Goal: Information Seeking & Learning: Learn about a topic

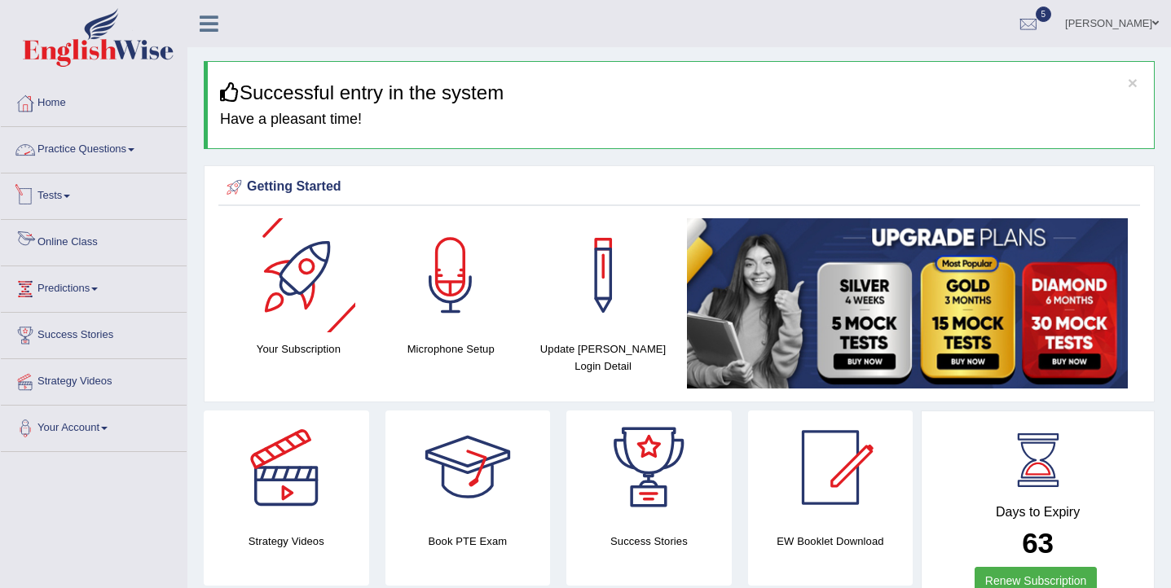
click at [55, 152] on link "Practice Questions" at bounding box center [94, 147] width 186 height 41
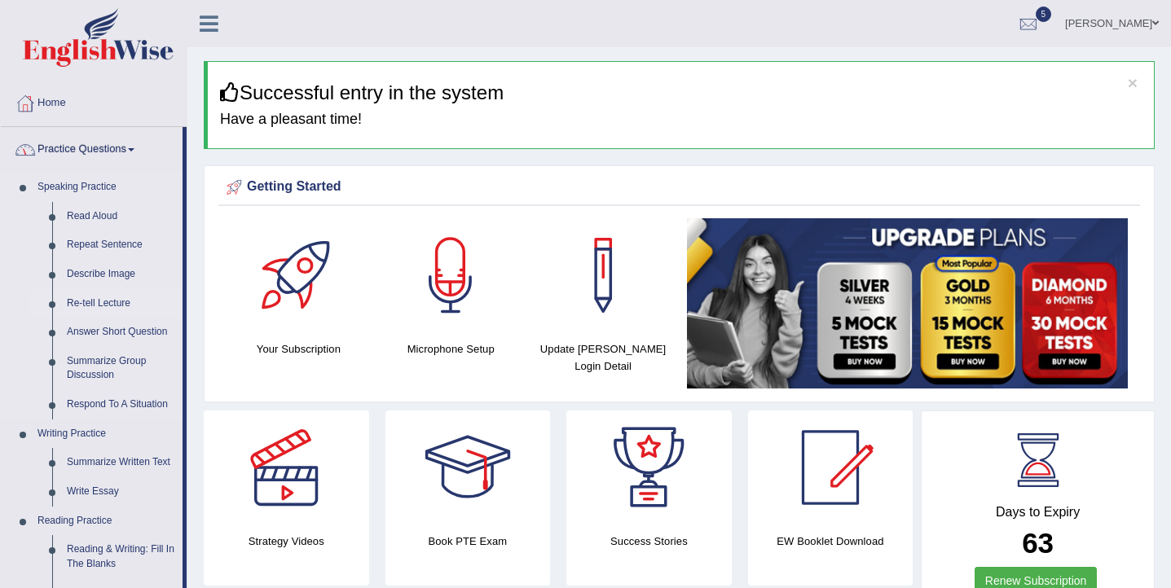
click at [104, 302] on link "Re-tell Lecture" at bounding box center [120, 303] width 123 height 29
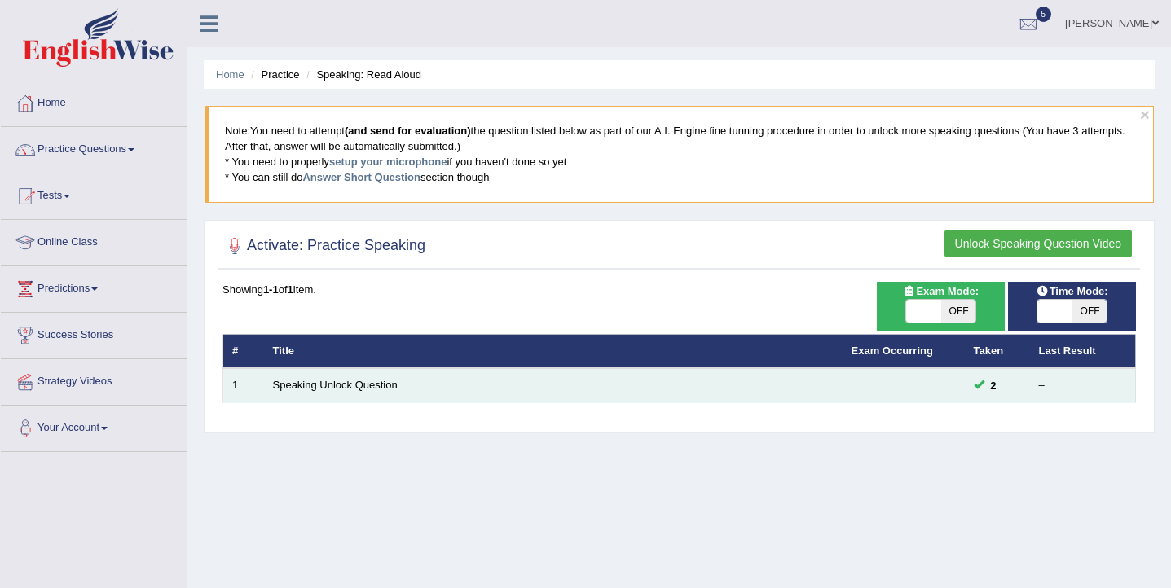
click at [371, 392] on td "Speaking Unlock Question" at bounding box center [553, 385] width 579 height 34
click at [368, 386] on link "Speaking Unlock Question" at bounding box center [335, 385] width 125 height 12
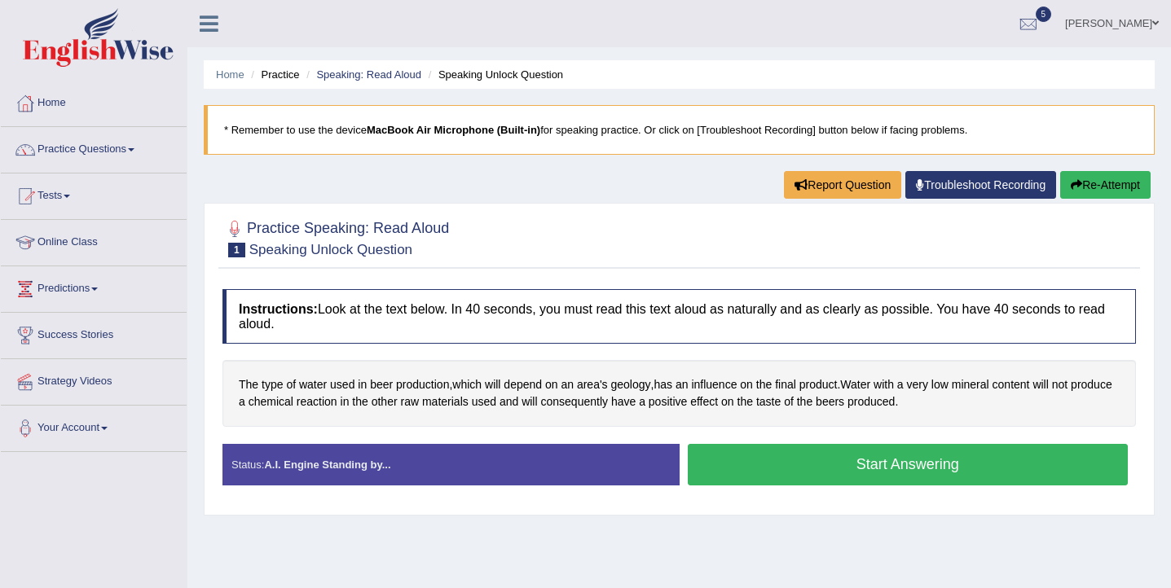
click at [828, 456] on button "Start Answering" at bounding box center [908, 465] width 441 height 42
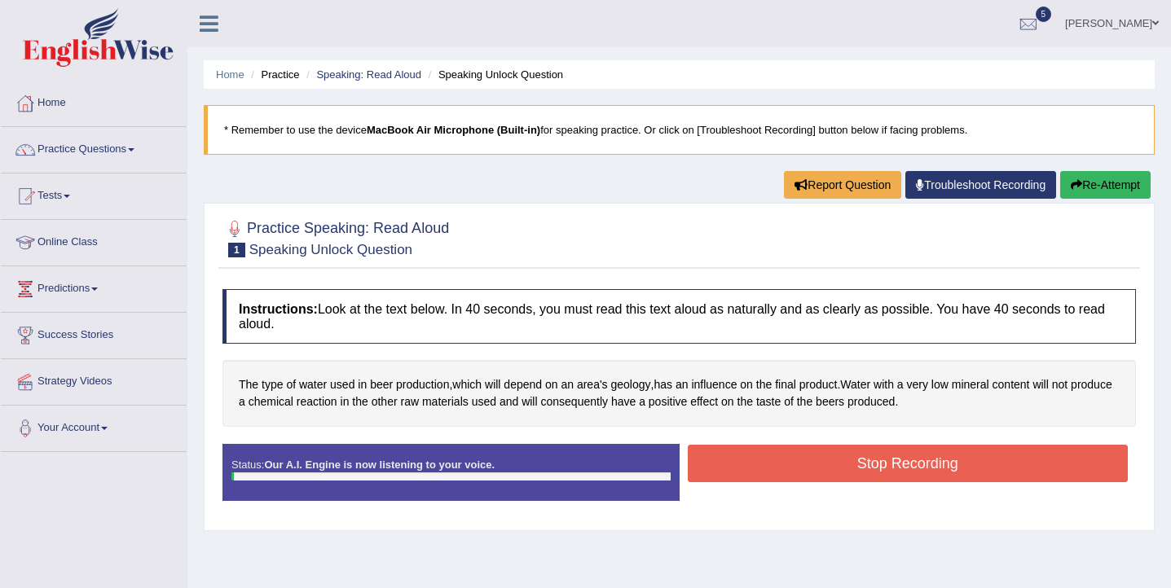
click at [828, 456] on button "Stop Recording" at bounding box center [908, 463] width 441 height 37
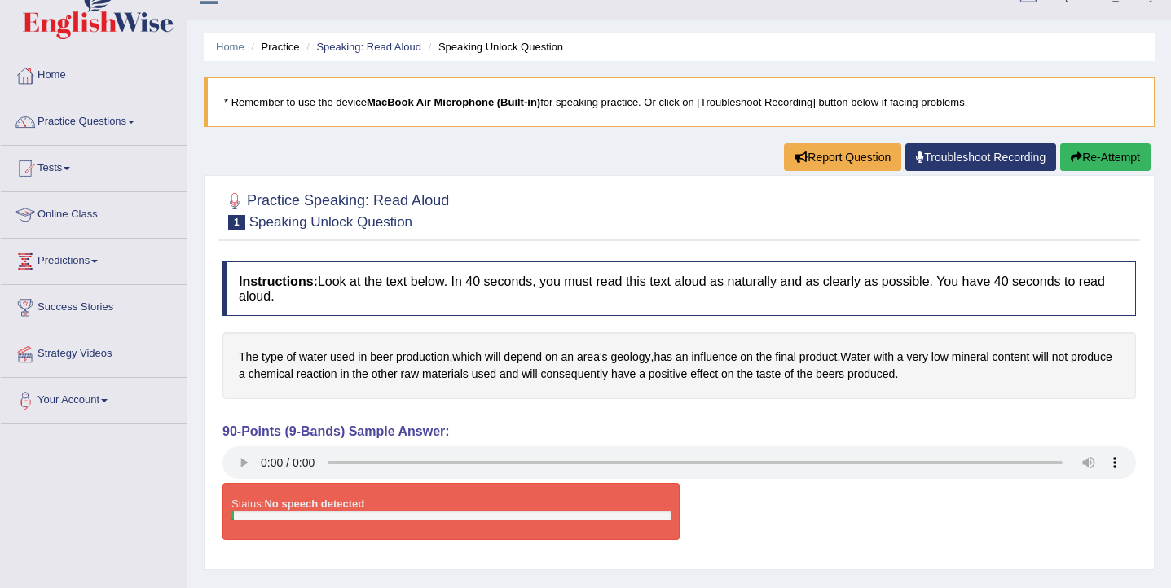
scroll to position [20, 0]
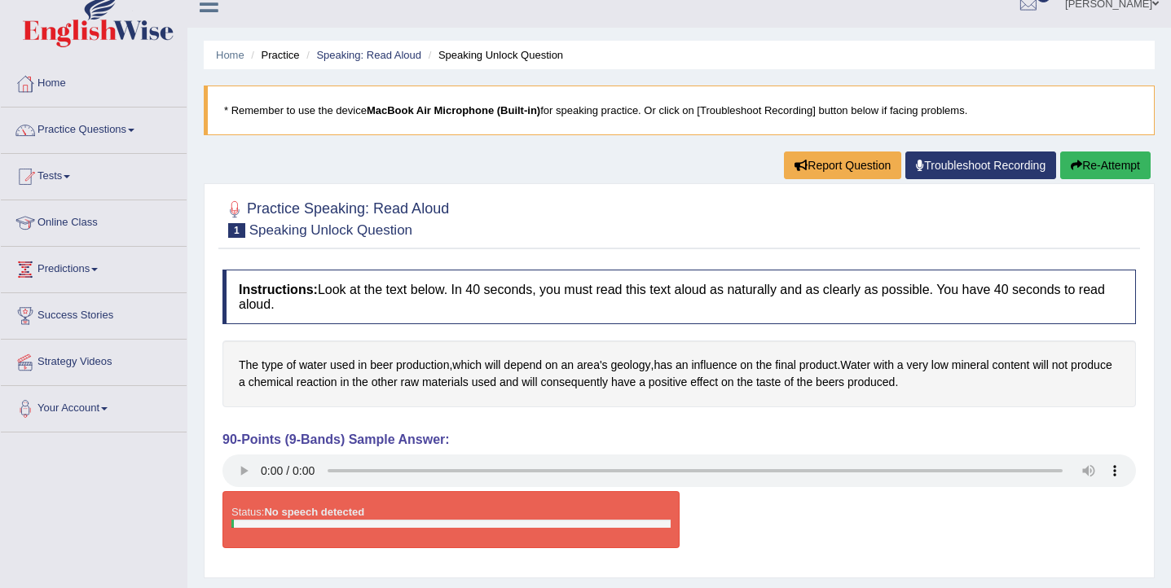
click at [1091, 156] on button "Re-Attempt" at bounding box center [1105, 166] width 90 height 28
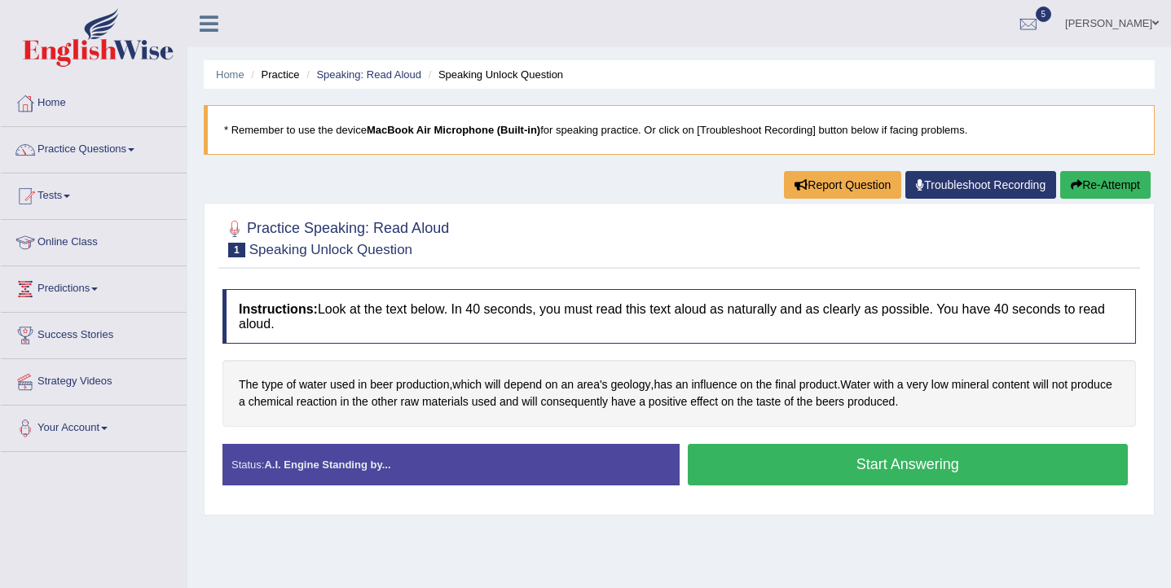
scroll to position [20, 0]
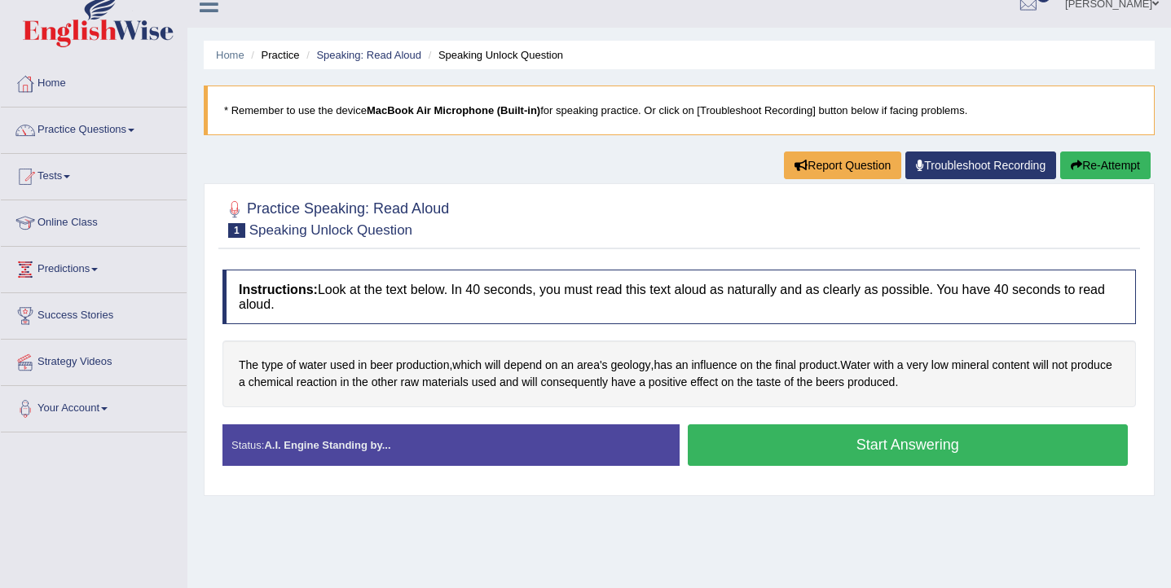
click at [778, 455] on button "Start Answering" at bounding box center [908, 446] width 441 height 42
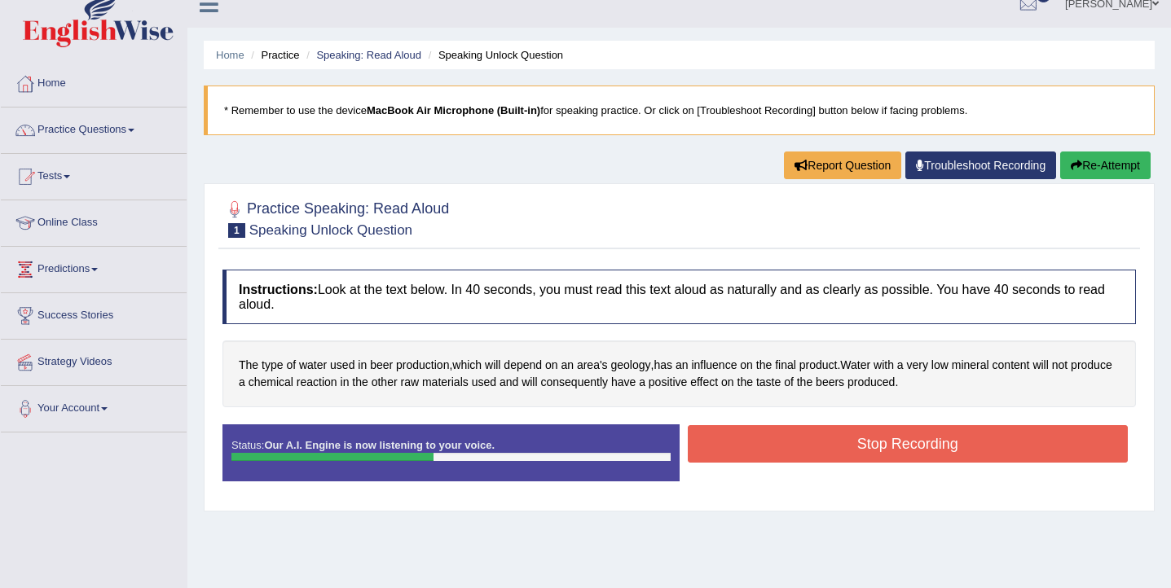
click at [769, 437] on button "Stop Recording" at bounding box center [908, 443] width 441 height 37
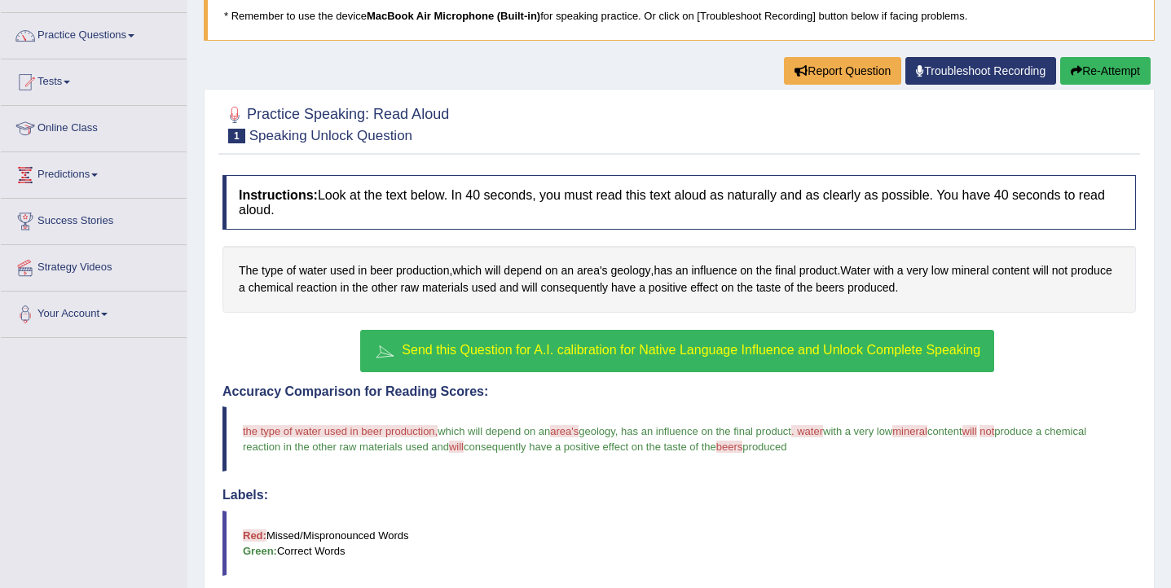
scroll to position [111, 0]
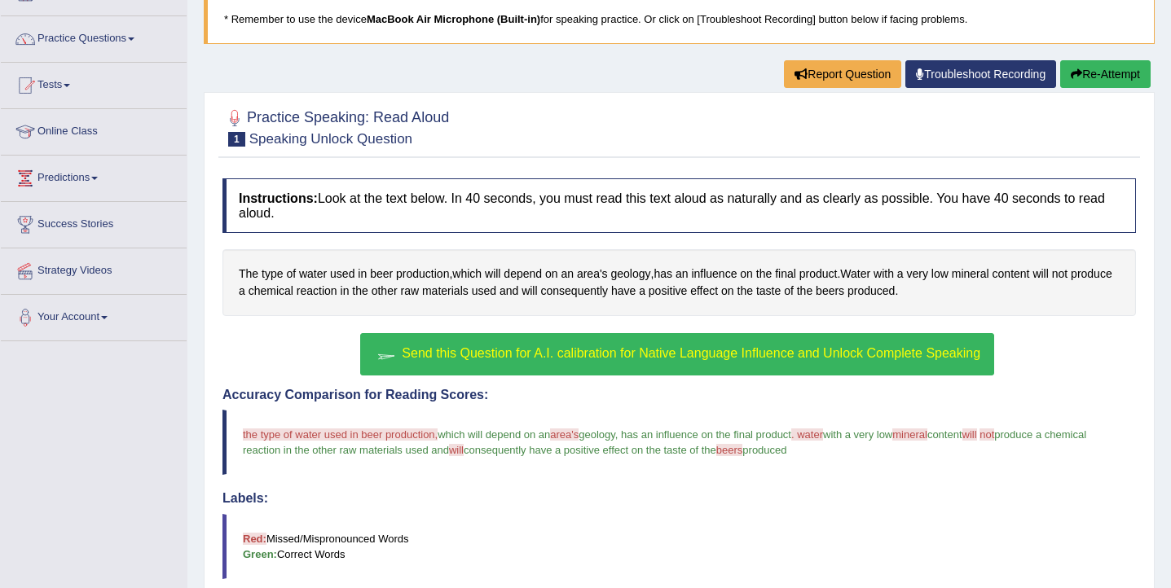
click at [532, 358] on span "Send this Question for A.I. calibration for Native Language Influence and Unloc…" at bounding box center [691, 353] width 579 height 14
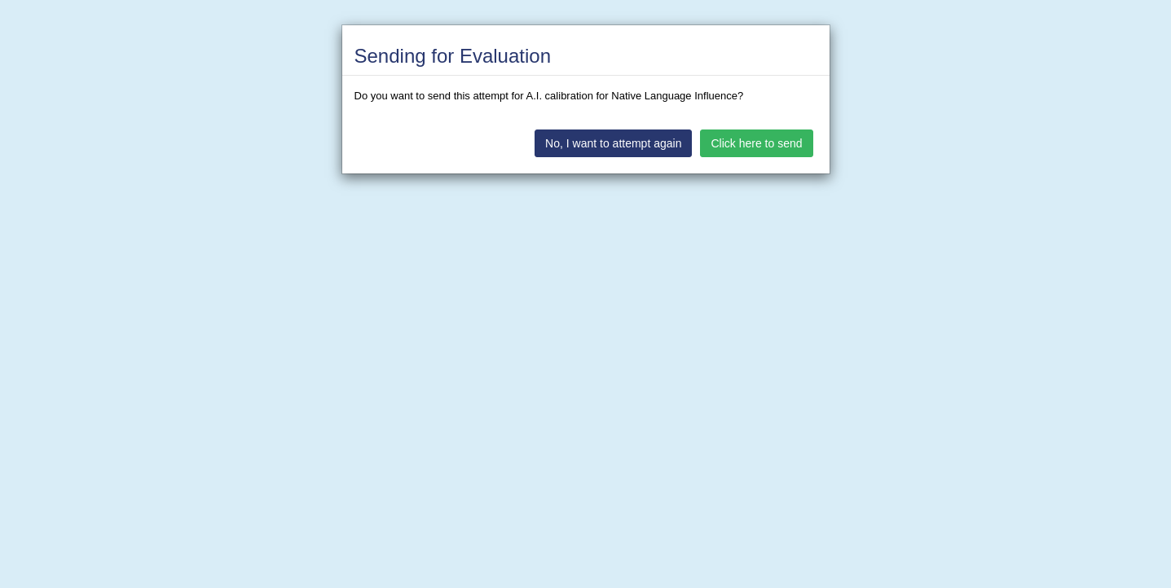
click at [736, 139] on button "Click here to send" at bounding box center [756, 144] width 112 height 28
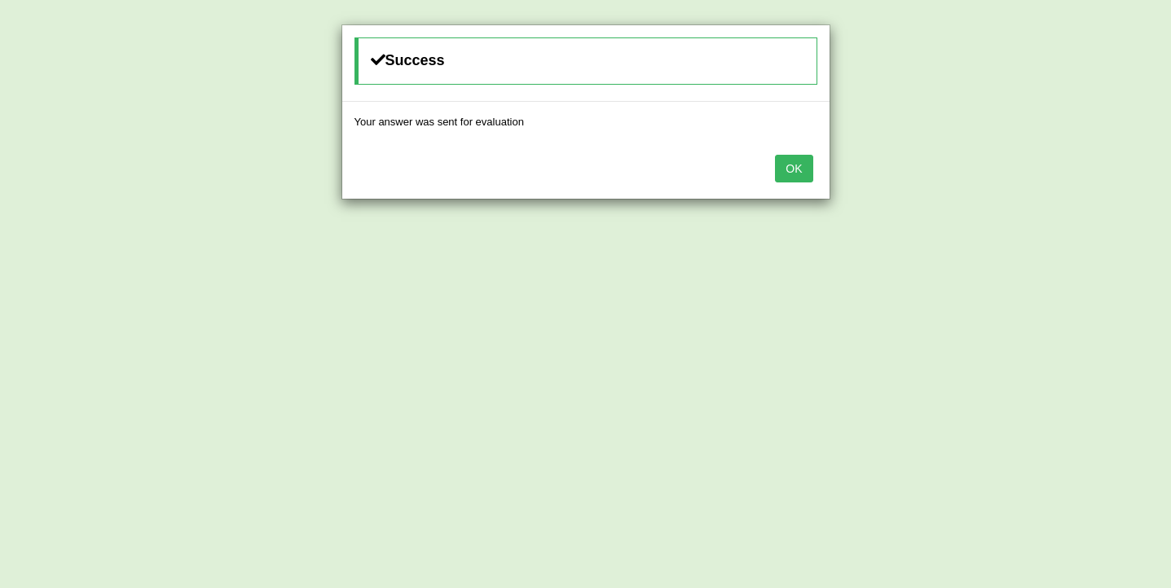
click at [788, 170] on button "OK" at bounding box center [793, 169] width 37 height 28
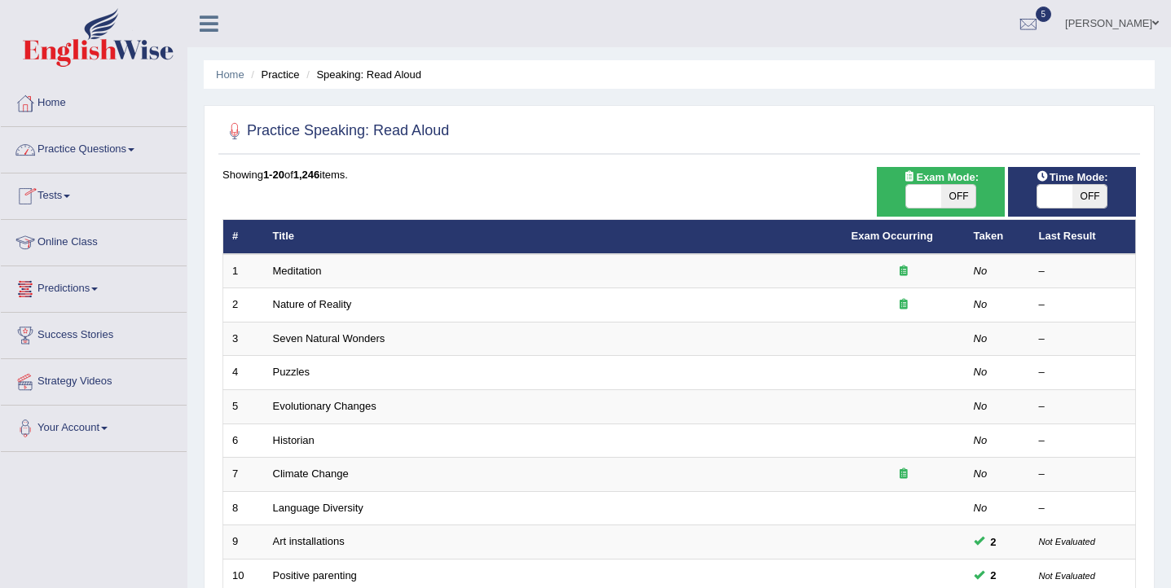
click at [94, 167] on link "Practice Questions" at bounding box center [94, 147] width 186 height 41
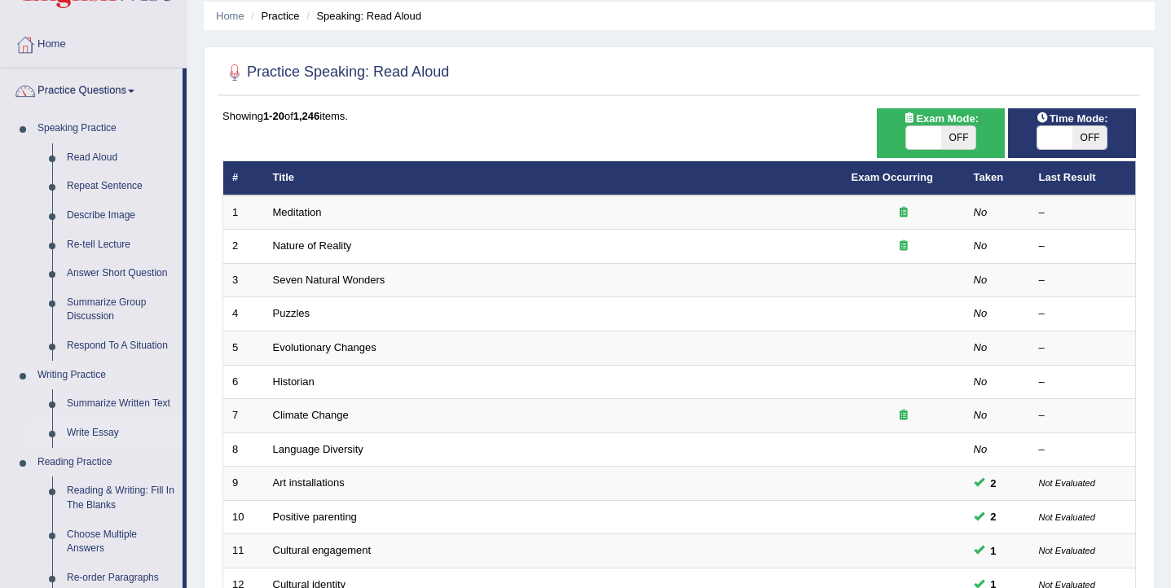
scroll to position [61, 0]
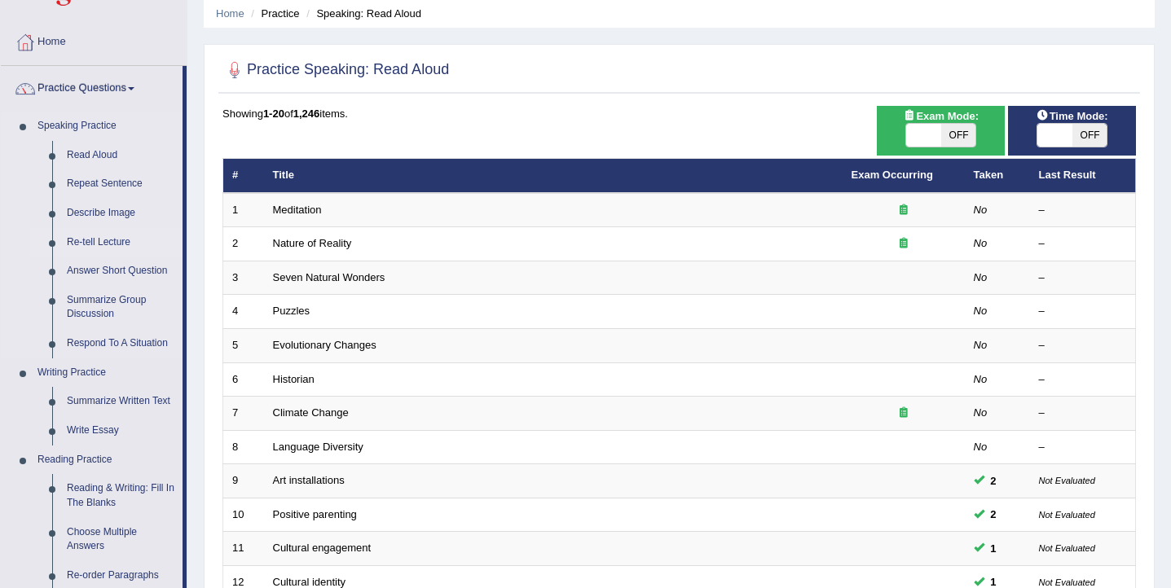
click at [95, 242] on link "Re-tell Lecture" at bounding box center [120, 242] width 123 height 29
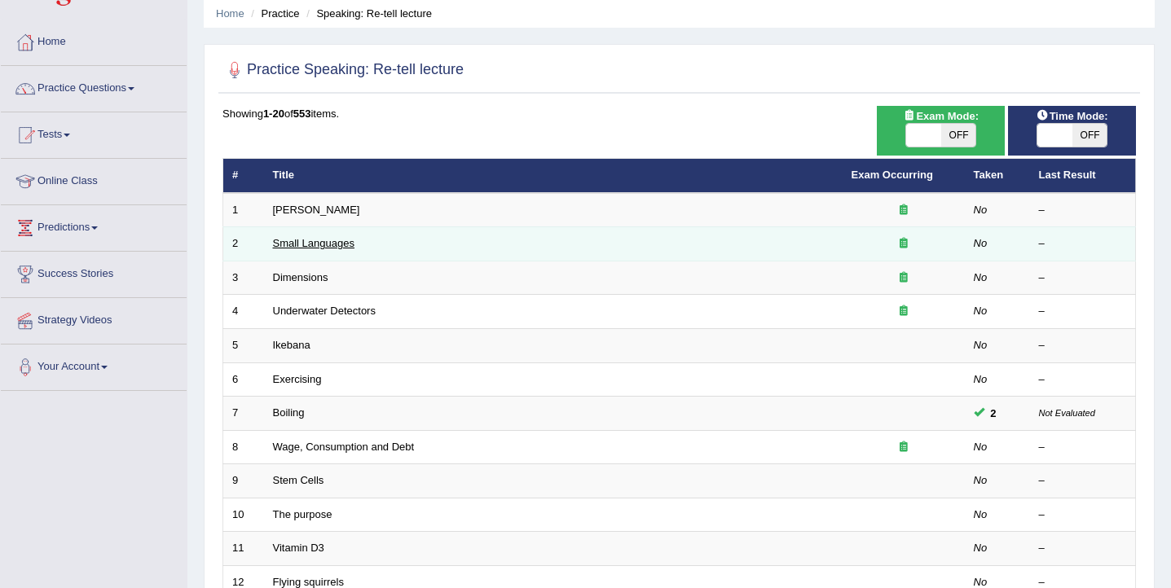
click at [328, 244] on link "Small Languages" at bounding box center [313, 243] width 81 height 12
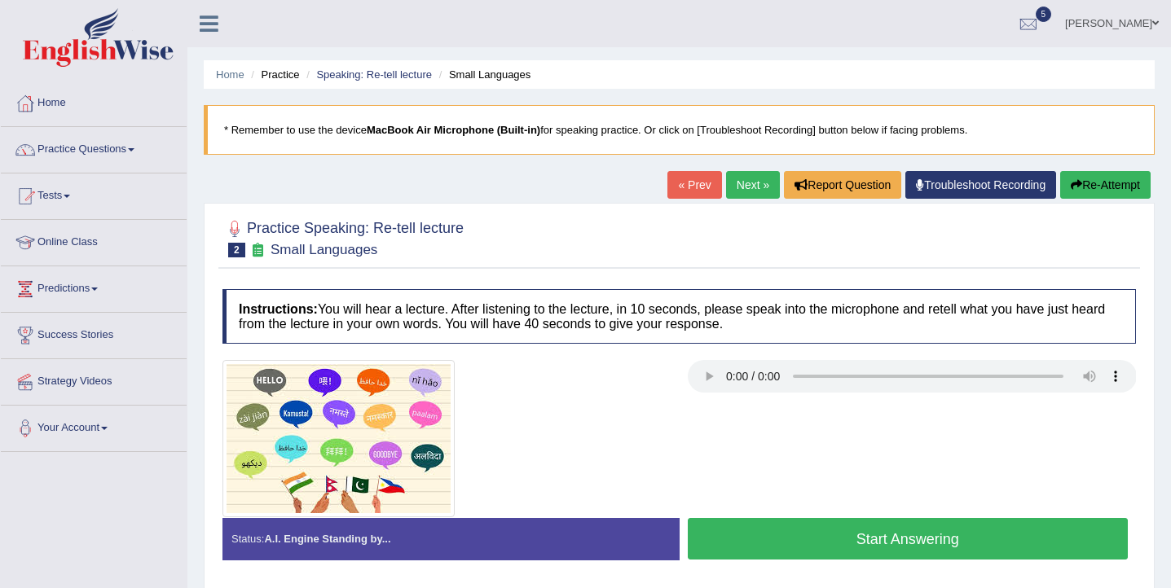
click at [897, 534] on button "Start Answering" at bounding box center [908, 539] width 441 height 42
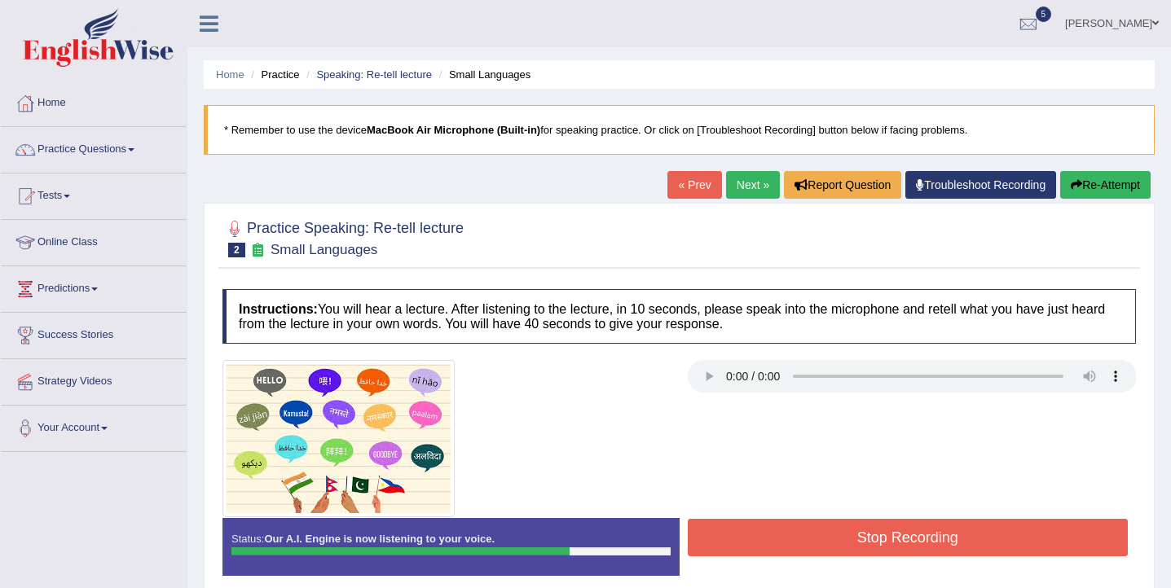
click at [897, 534] on button "Stop Recording" at bounding box center [908, 537] width 441 height 37
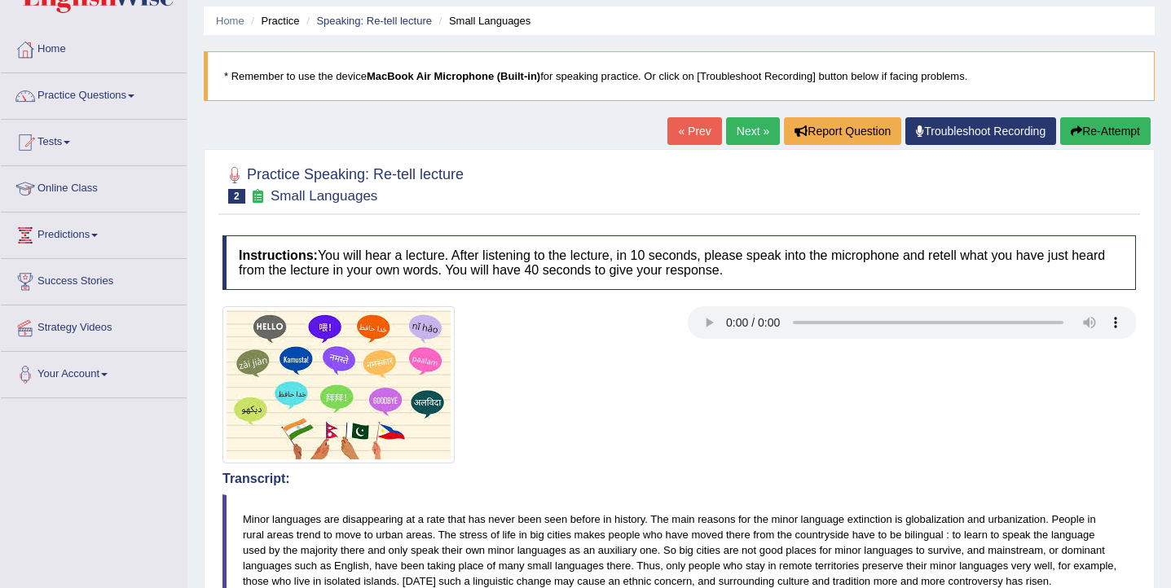
scroll to position [42, 0]
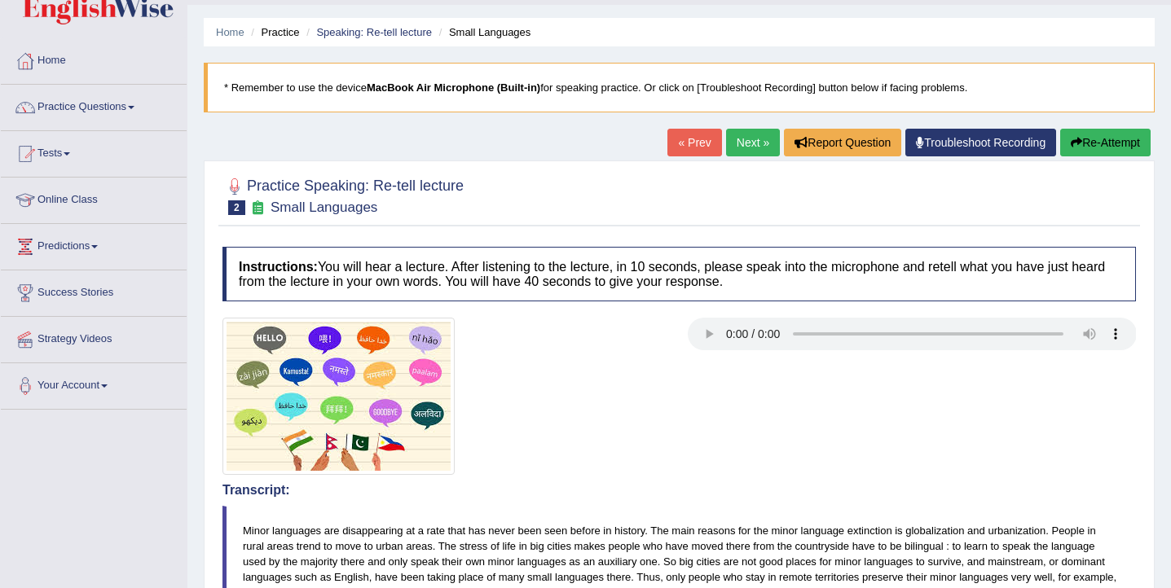
click at [745, 152] on link "Next »" at bounding box center [753, 143] width 54 height 28
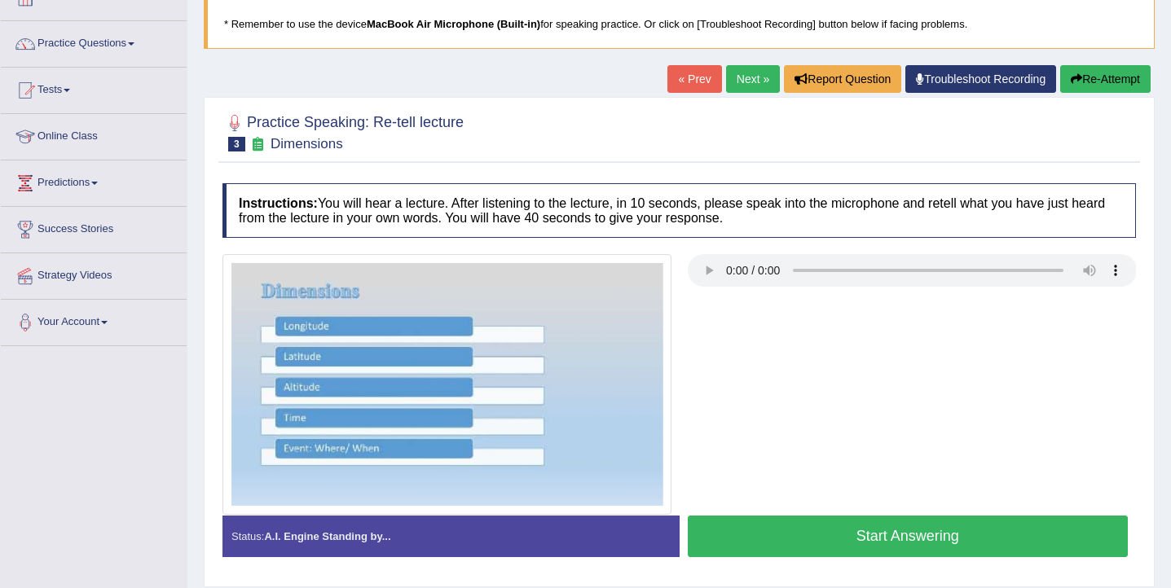
scroll to position [107, 0]
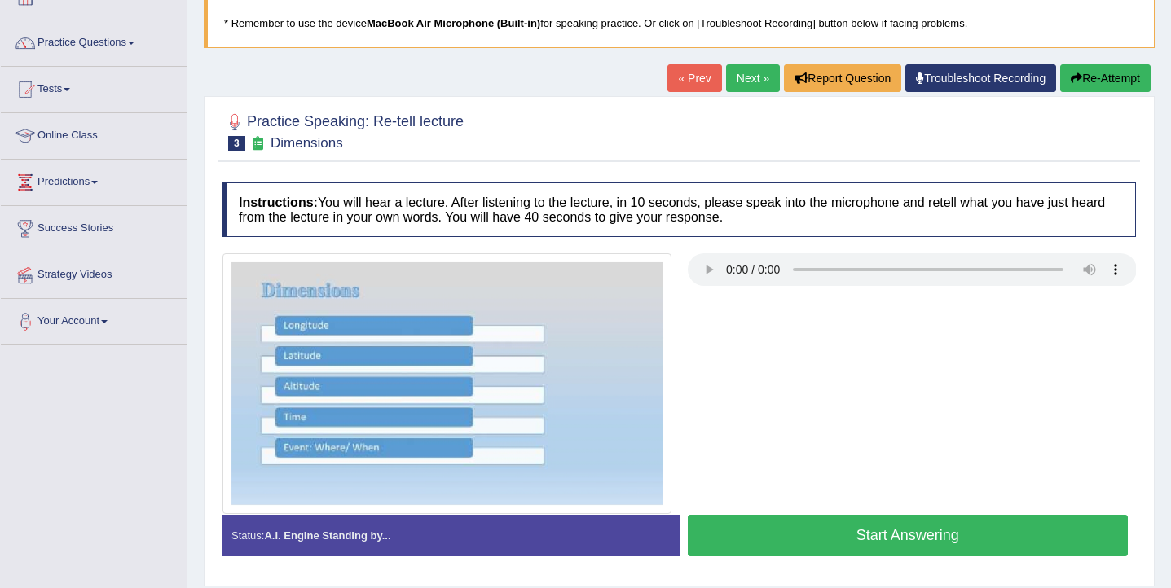
click at [826, 538] on button "Start Answering" at bounding box center [908, 536] width 441 height 42
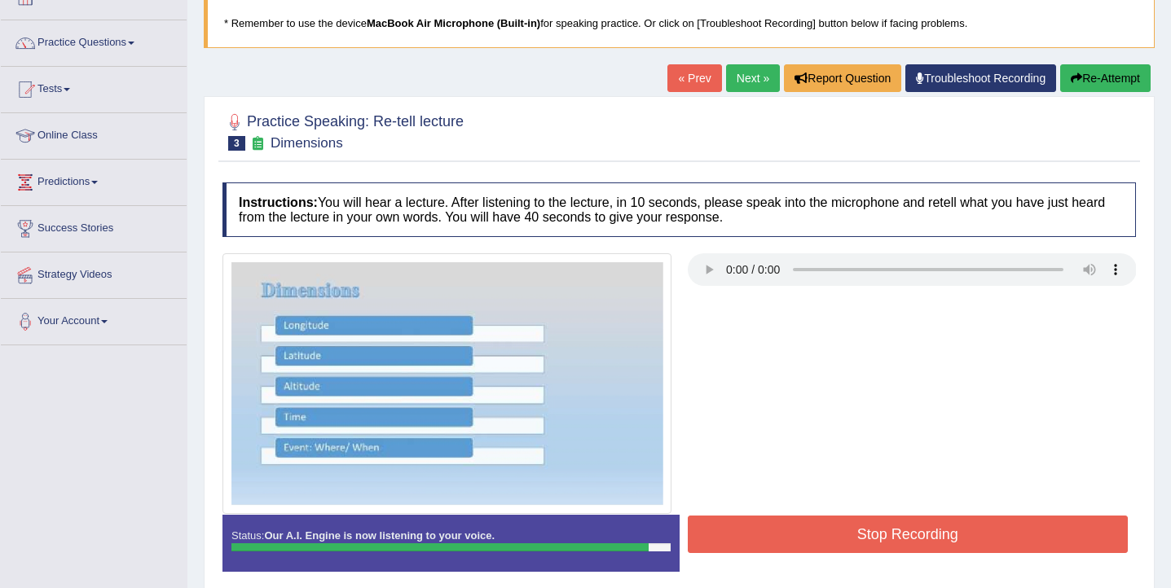
click at [826, 537] on button "Stop Recording" at bounding box center [908, 534] width 441 height 37
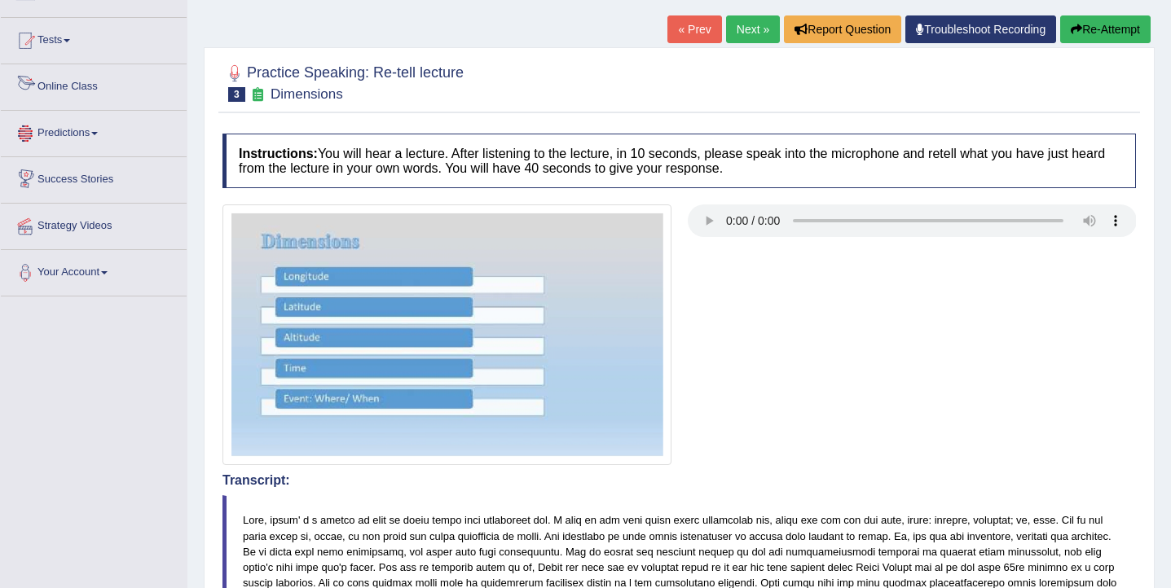
scroll to position [108, 0]
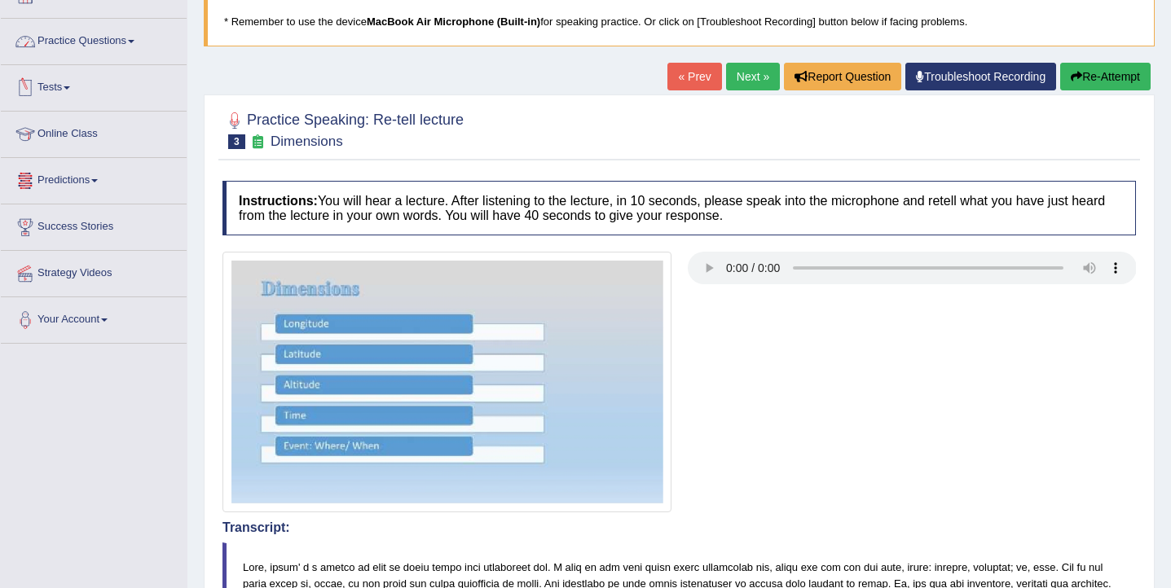
click at [120, 36] on link "Practice Questions" at bounding box center [94, 39] width 186 height 41
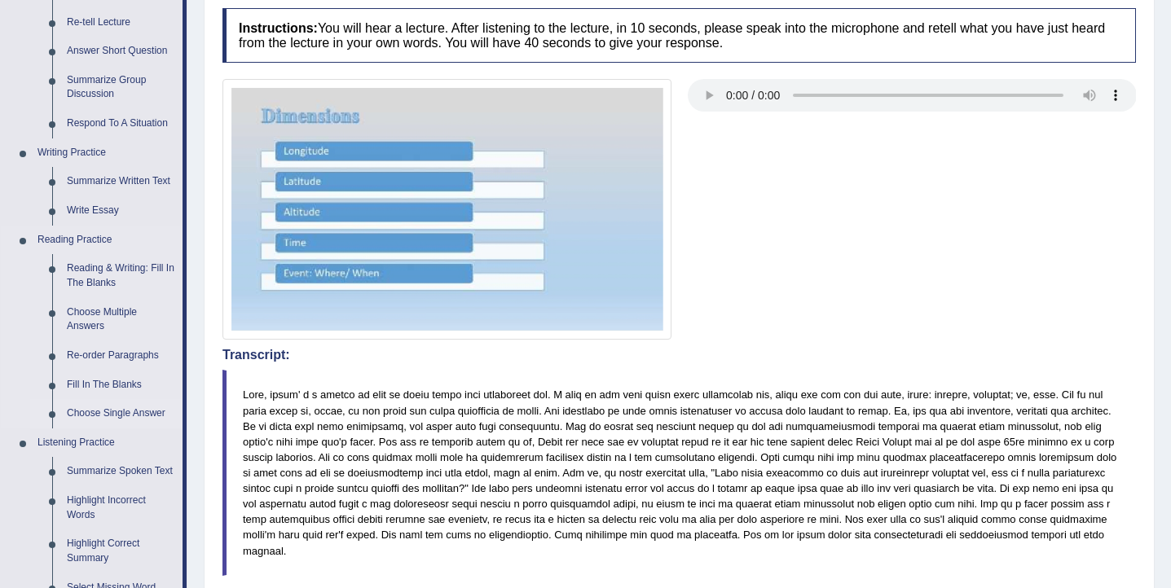
scroll to position [287, 0]
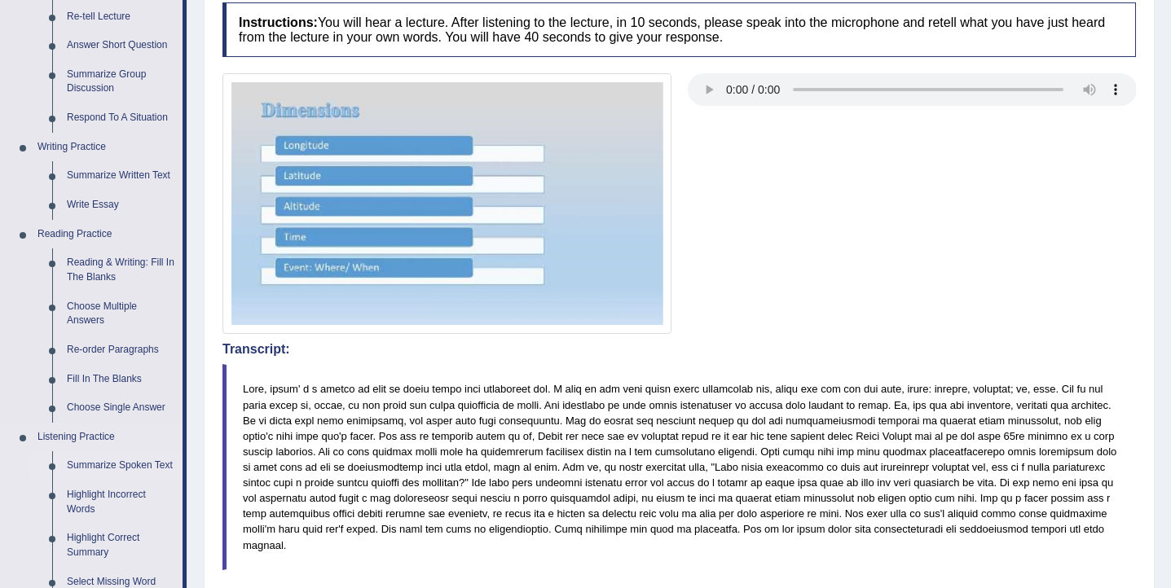
click at [103, 465] on link "Summarize Spoken Text" at bounding box center [120, 466] width 123 height 29
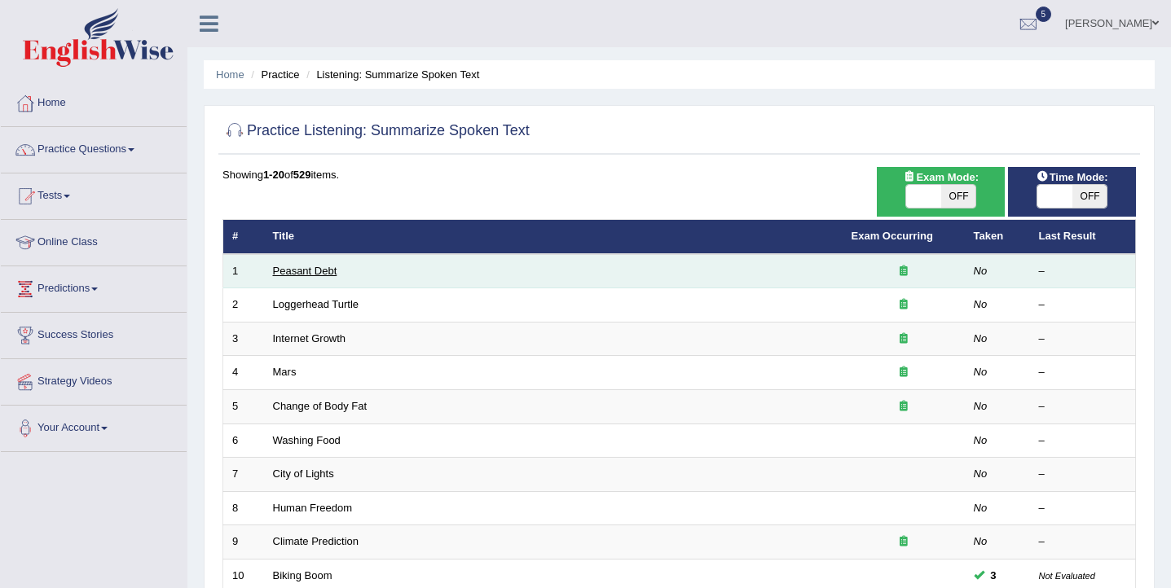
click at [314, 274] on link "Peasant Debt" at bounding box center [305, 271] width 64 height 12
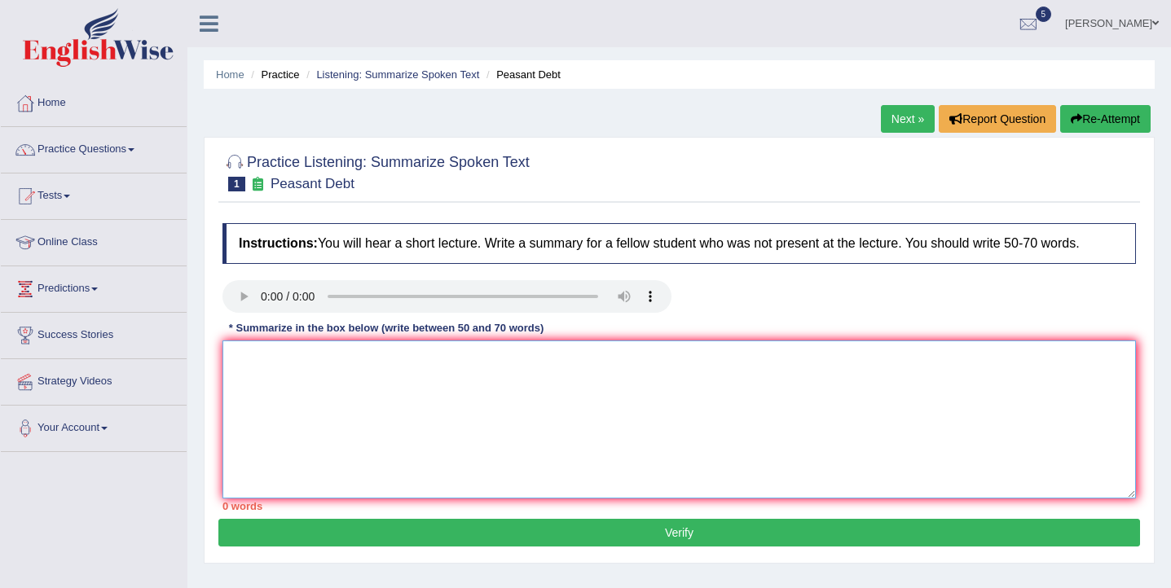
click at [282, 363] on textarea at bounding box center [679, 420] width 914 height 158
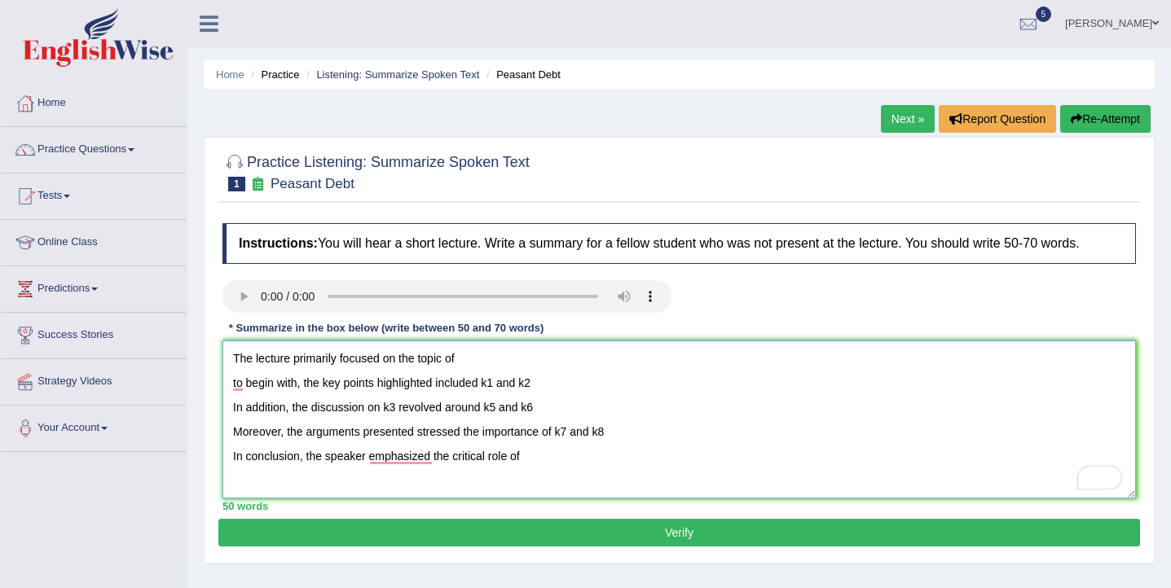
click at [563, 382] on textarea "The lecture primarily focused on the topic of to begin with, the key points hig…" at bounding box center [679, 420] width 914 height 158
click at [561, 412] on textarea "The lecture primarily focused on the topic of to begin with, the key points hig…" at bounding box center [679, 420] width 914 height 158
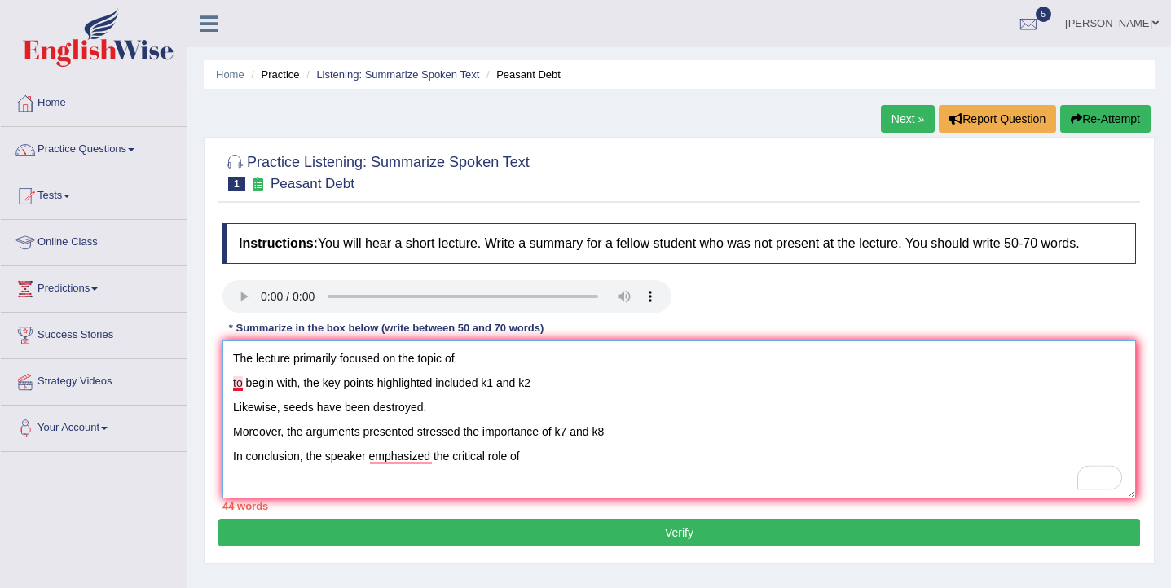
click at [238, 385] on textarea "The lecture primarily focused on the topic of to begin with, the key points hig…" at bounding box center [679, 420] width 914 height 158
click at [490, 357] on textarea "The lecture primarily focused on the topic of To begin with, the key points hig…" at bounding box center [679, 420] width 914 height 158
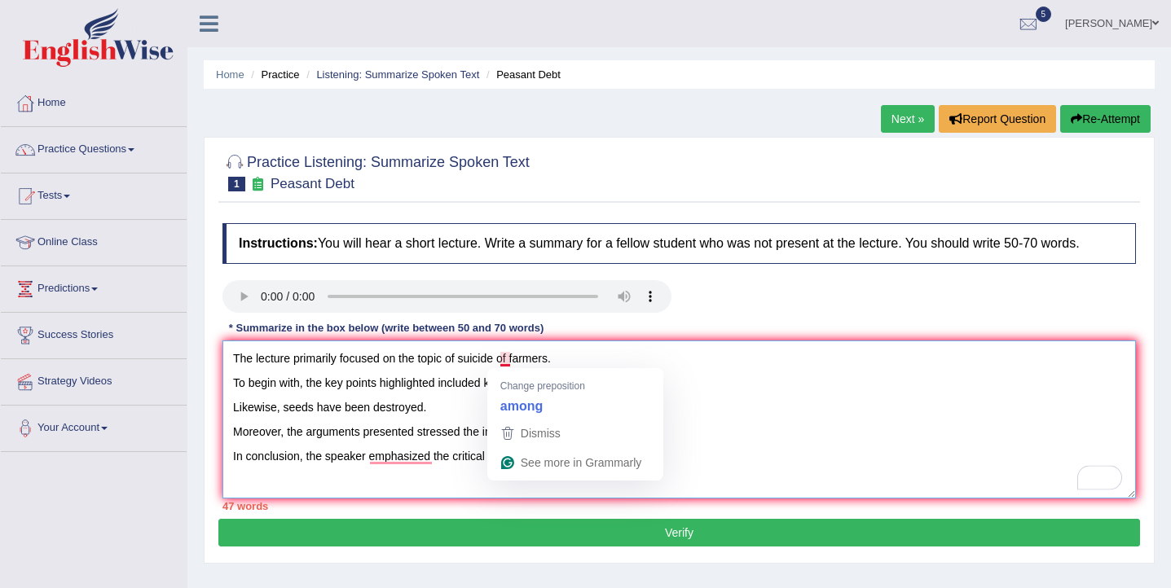
click at [505, 361] on textarea "The lecture primarily focused on the topic of suicide of farmers. To begin with…" at bounding box center [679, 420] width 914 height 158
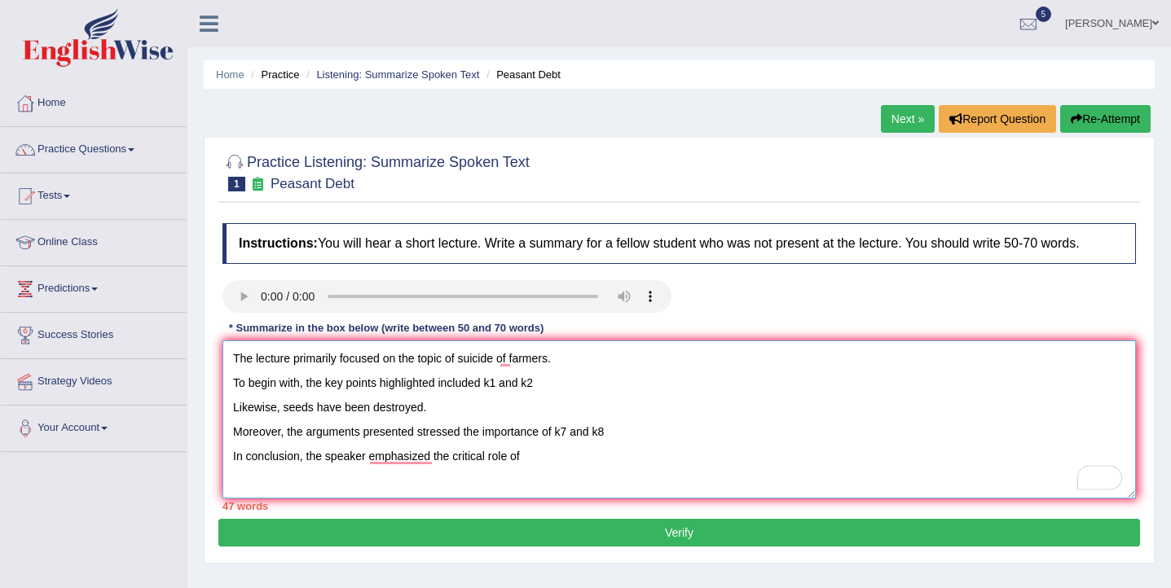
click at [576, 361] on textarea "The lecture primarily focused on the topic of suicide of farmers. To begin with…" at bounding box center [679, 420] width 914 height 158
click at [552, 385] on textarea "The lecture primarily focused on the topic of suicide of farmers. To begin with…" at bounding box center [679, 420] width 914 height 158
click at [514, 361] on textarea "The lecture primarily focused on the topic of suicide of farmers. To begin with…" at bounding box center [679, 420] width 914 height 158
click at [502, 386] on textarea "The lecture primarily focused on the topic of farmers. To begin with, the key p…" at bounding box center [679, 420] width 914 height 158
click at [577, 378] on textarea "The lecture primarily focused on the topic of farmers. To begin with, the key p…" at bounding box center [679, 420] width 914 height 158
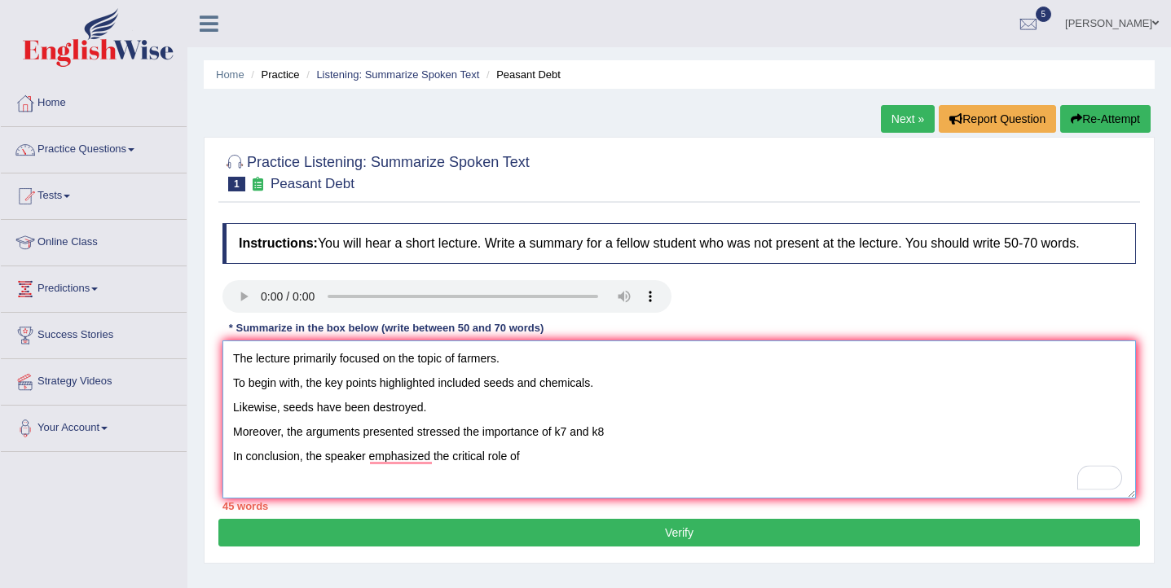
click at [458, 416] on textarea "The lecture primarily focused on the topic of farmers. To begin with, the key p…" at bounding box center [679, 420] width 914 height 158
click at [568, 438] on textarea "The lecture primarily focused on the topic of farmers. To begin with, the key p…" at bounding box center [679, 420] width 914 height 158
click at [675, 428] on textarea "The lecture primarily focused on the topic of farmers. To begin with, the key p…" at bounding box center [679, 420] width 914 height 158
click at [555, 434] on textarea "The lecture primarily focused on the topic of farmers. To begin with, the key p…" at bounding box center [679, 420] width 914 height 158
click at [717, 430] on textarea "The lecture primarily focused on the topic of farmers. To begin with, the key p…" at bounding box center [679, 420] width 914 height 158
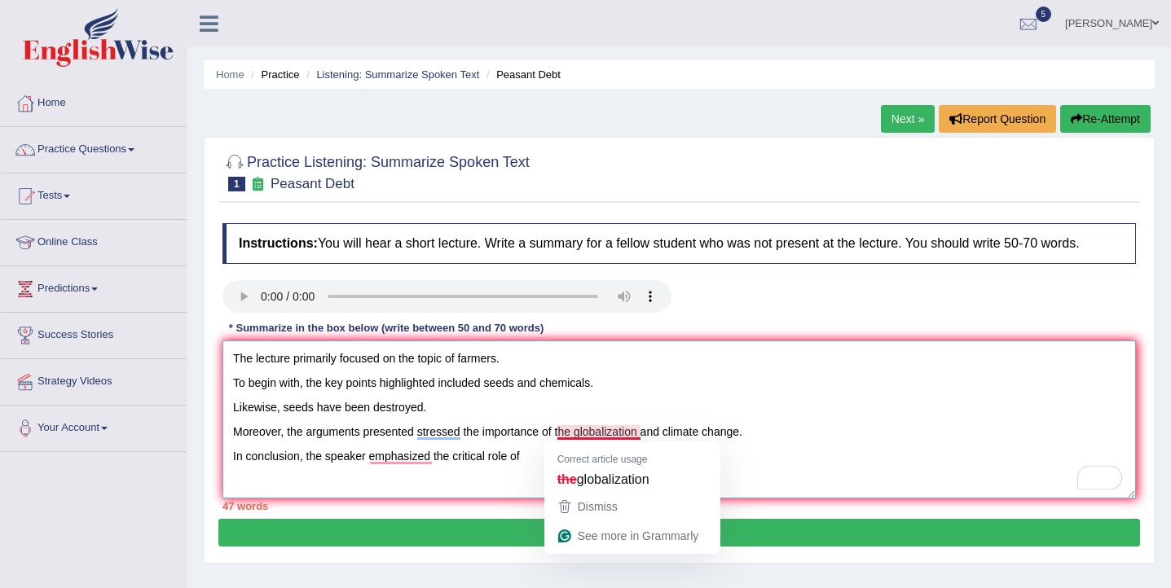
click at [571, 434] on textarea "The lecture primarily focused on the topic of farmers. To begin with, the key p…" at bounding box center [679, 420] width 914 height 158
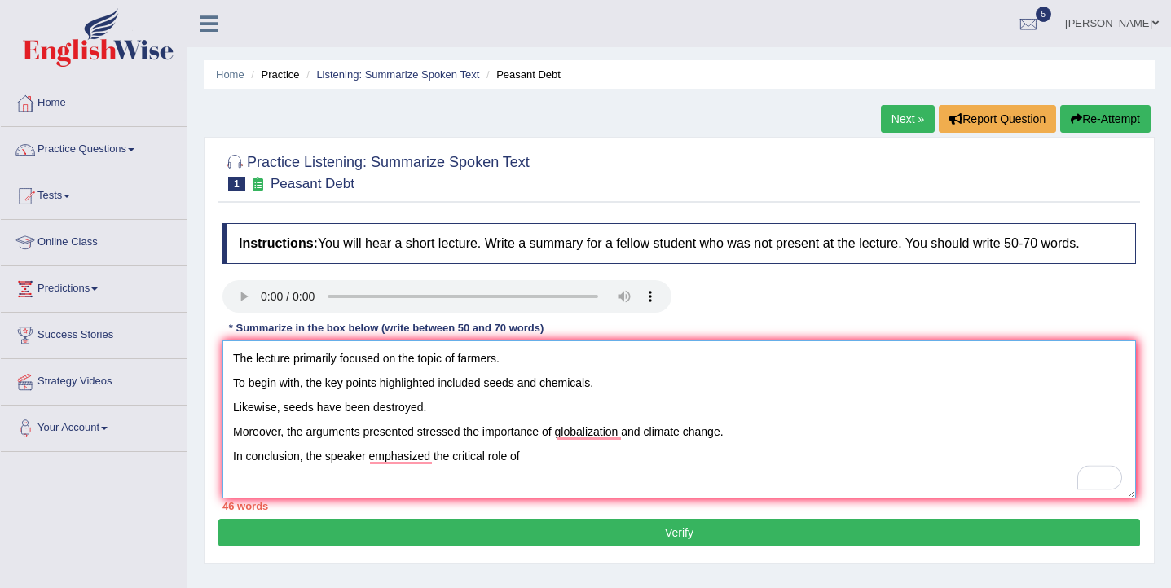
click at [531, 461] on textarea "The lecture primarily focused on the topic of farmers. To begin with, the key p…" at bounding box center [679, 420] width 914 height 158
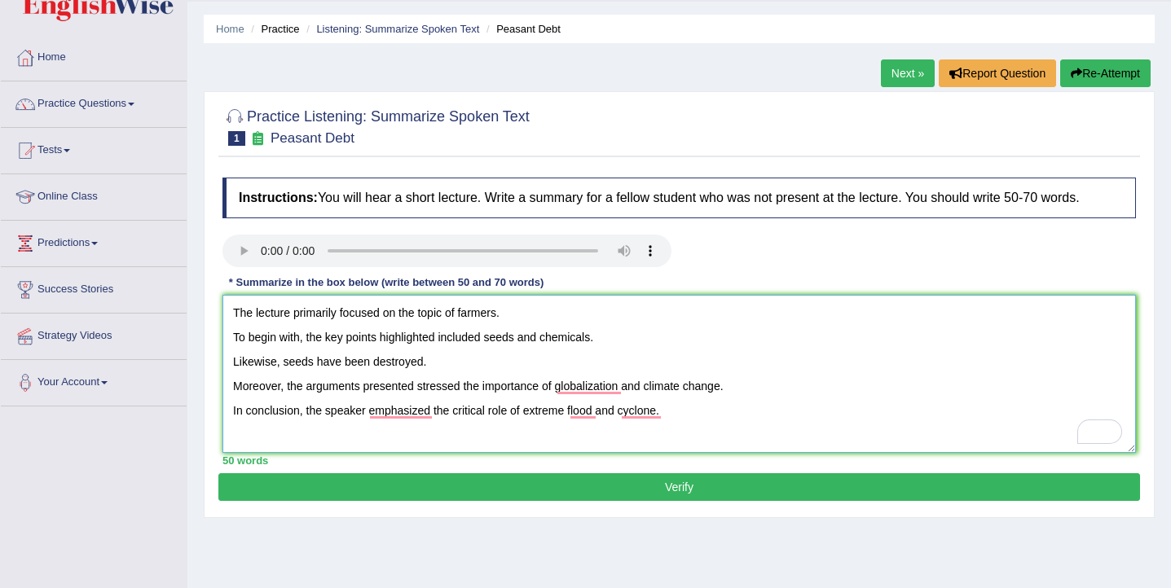
scroll to position [89, 0]
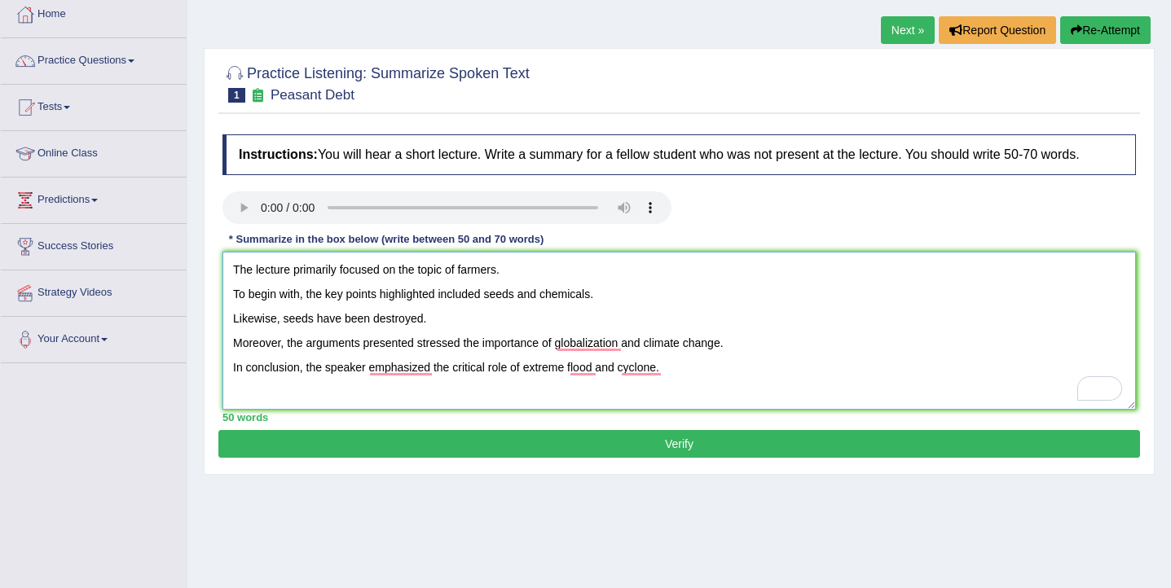
click at [236, 297] on textarea "The lecture primarily focused on the topic of farmers. To begin with, the key p…" at bounding box center [679, 331] width 914 height 158
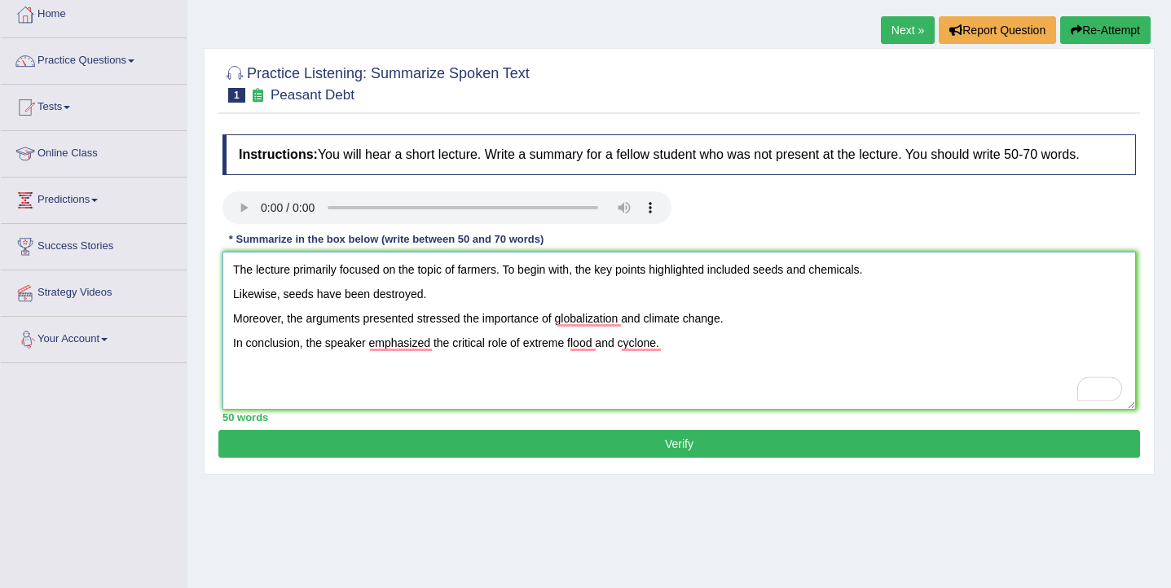
click at [231, 297] on textarea "The lecture primarily focused on the topic of farmers. To begin with, the key p…" at bounding box center [679, 331] width 914 height 158
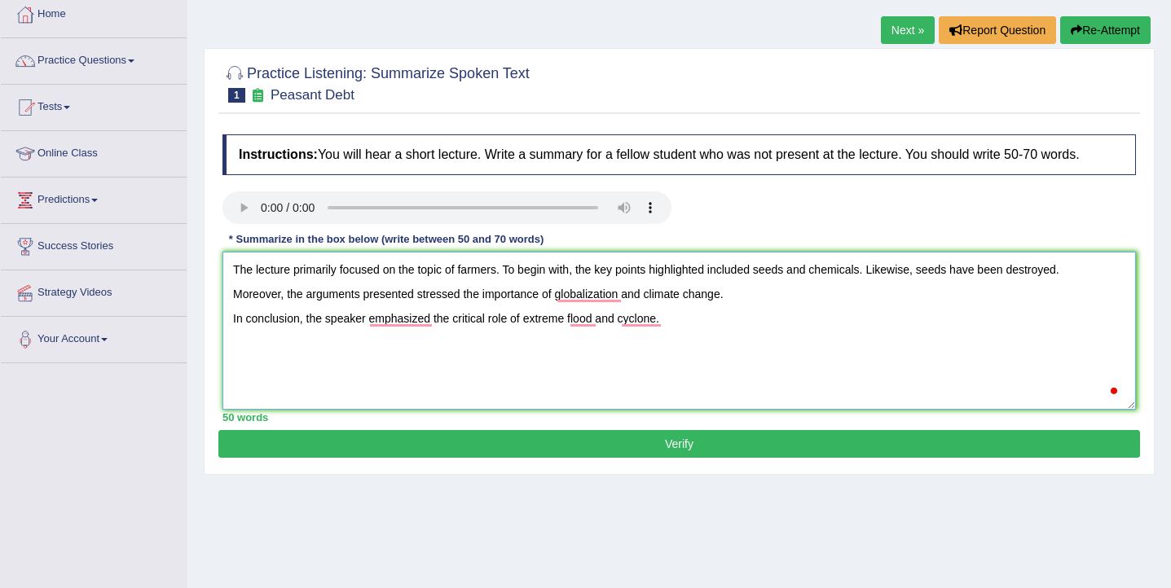
click at [234, 296] on textarea "The lecture primarily focused on the topic of farmers. To begin with, the key p…" at bounding box center [679, 331] width 914 height 158
click at [231, 320] on textarea "The lecture primarily focused on the topic of farmers. To begin with, the key p…" at bounding box center [679, 331] width 914 height 158
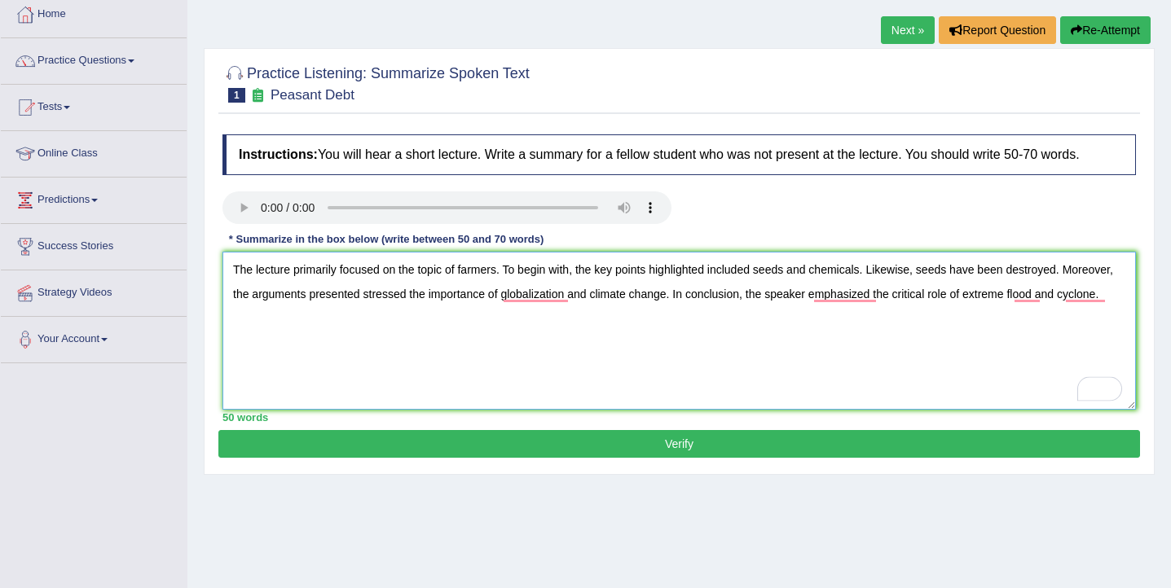
type textarea "The lecture primarily focused on the topic of farmers. To begin with, the key p…"
click at [689, 452] on button "Verify" at bounding box center [679, 444] width 922 height 28
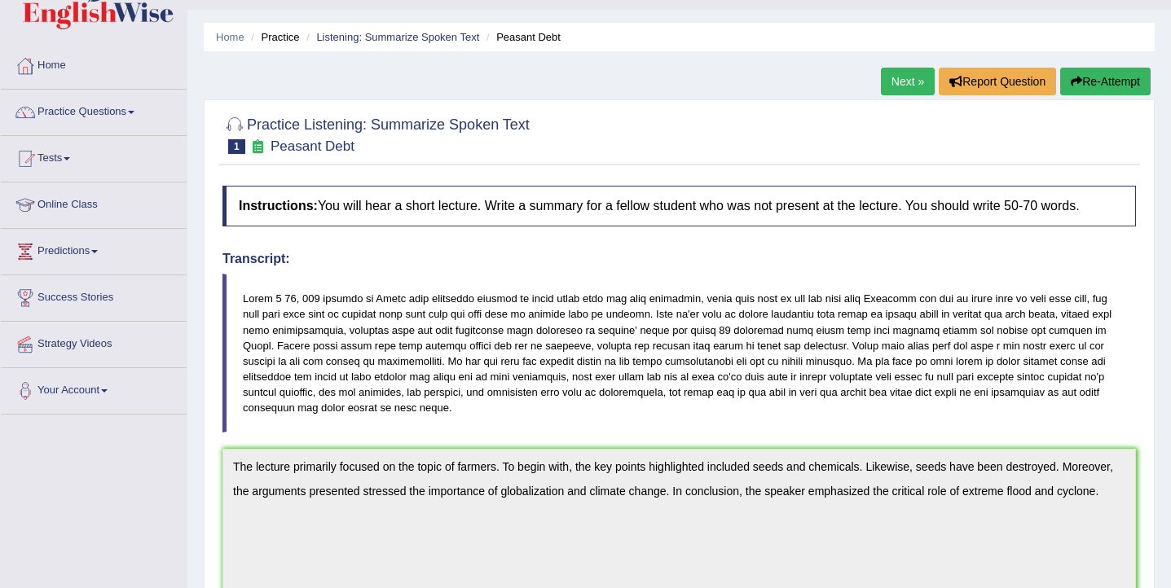
scroll to position [0, 0]
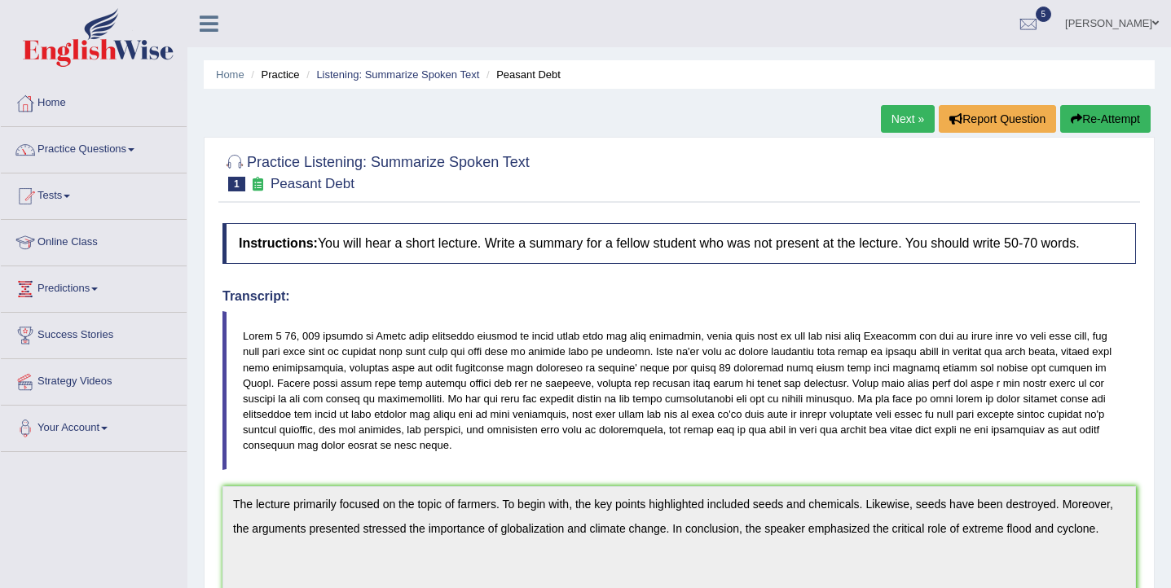
click at [908, 114] on link "Next »" at bounding box center [908, 119] width 54 height 28
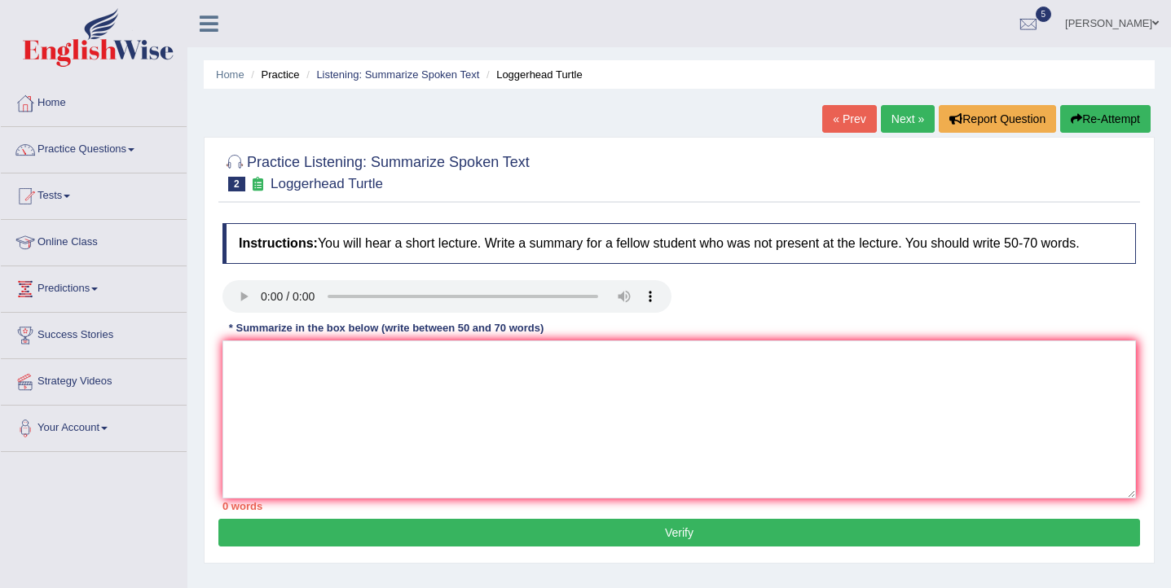
click at [905, 109] on link "Next »" at bounding box center [908, 119] width 54 height 28
click at [573, 374] on textarea at bounding box center [679, 420] width 914 height 158
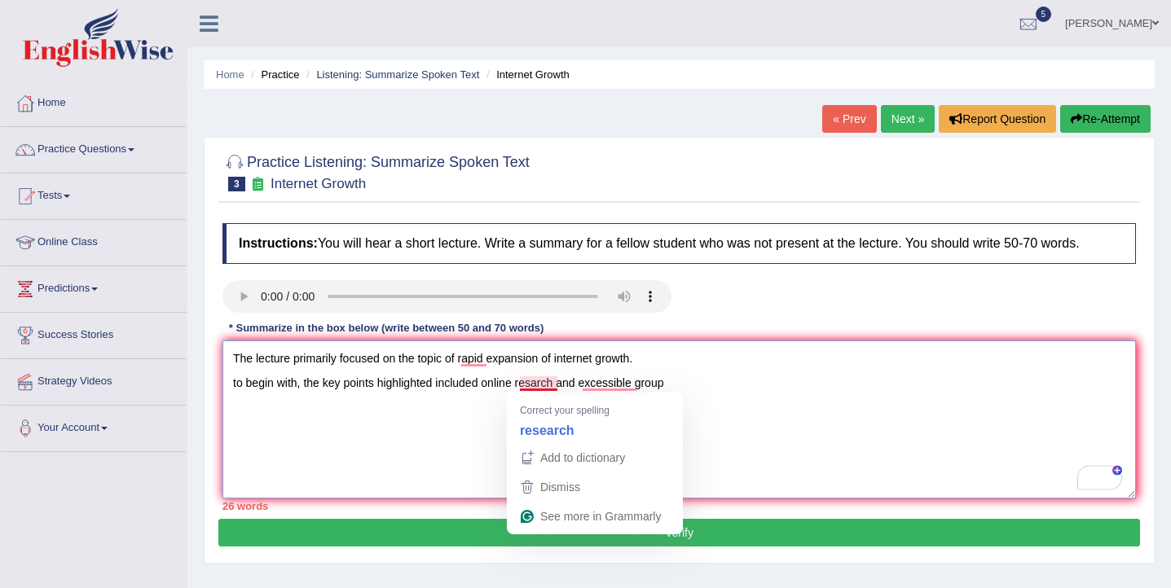
click at [535, 386] on textarea "The lecture primarily focused on the topic of rapid expansion of internet growt…" at bounding box center [679, 420] width 914 height 158
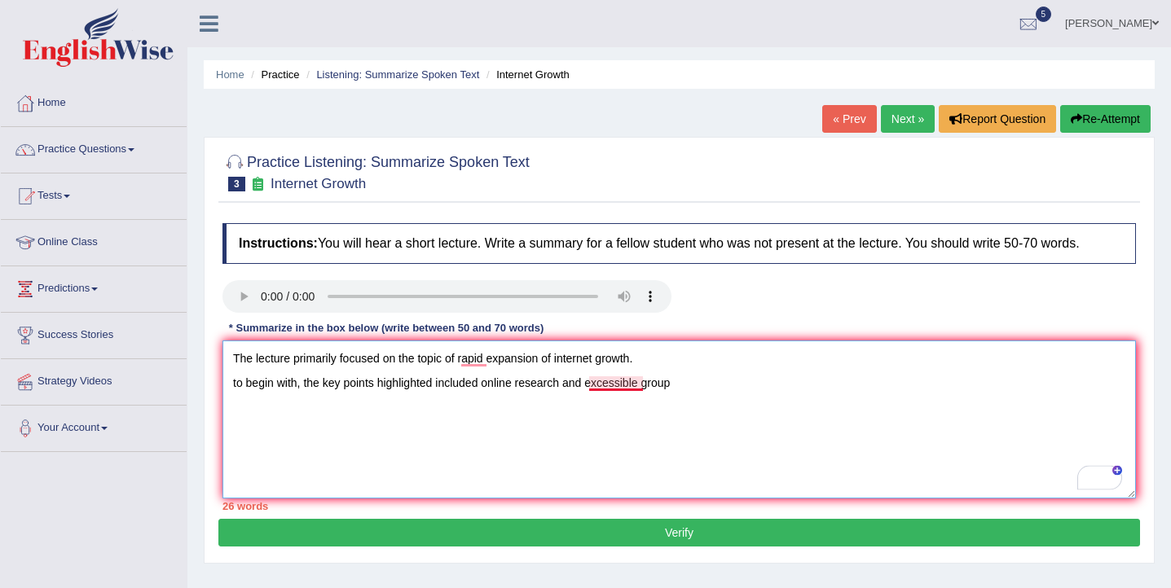
click at [599, 385] on textarea "The lecture primarily focused on the topic of rapid expansion of internet growt…" at bounding box center [679, 420] width 914 height 158
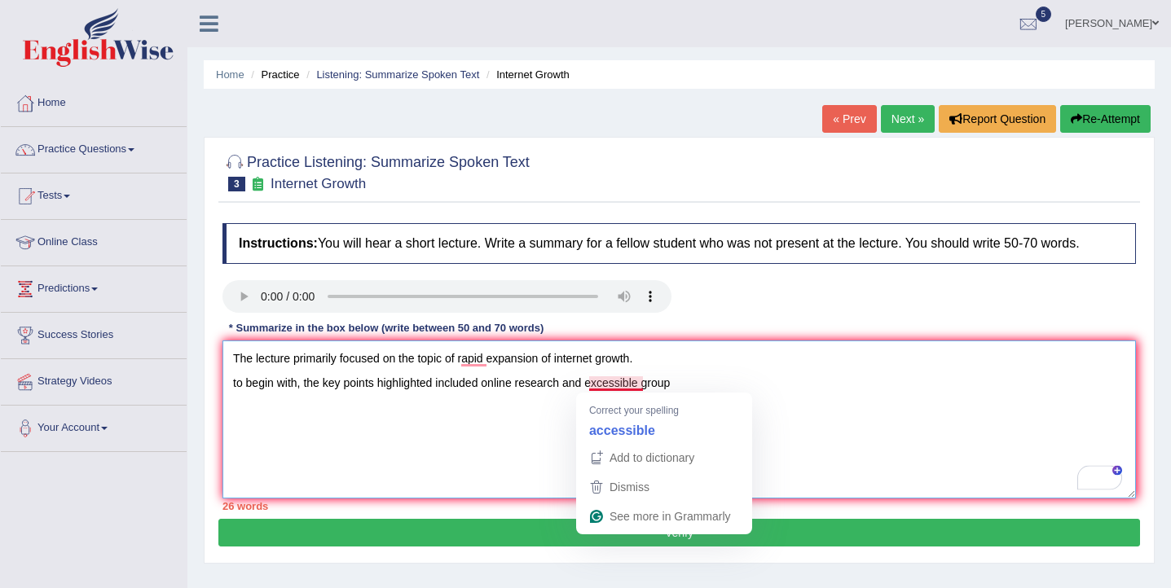
click at [619, 388] on textarea "The lecture primarily focused on the topic of rapid expansion of internet growt…" at bounding box center [679, 420] width 914 height 158
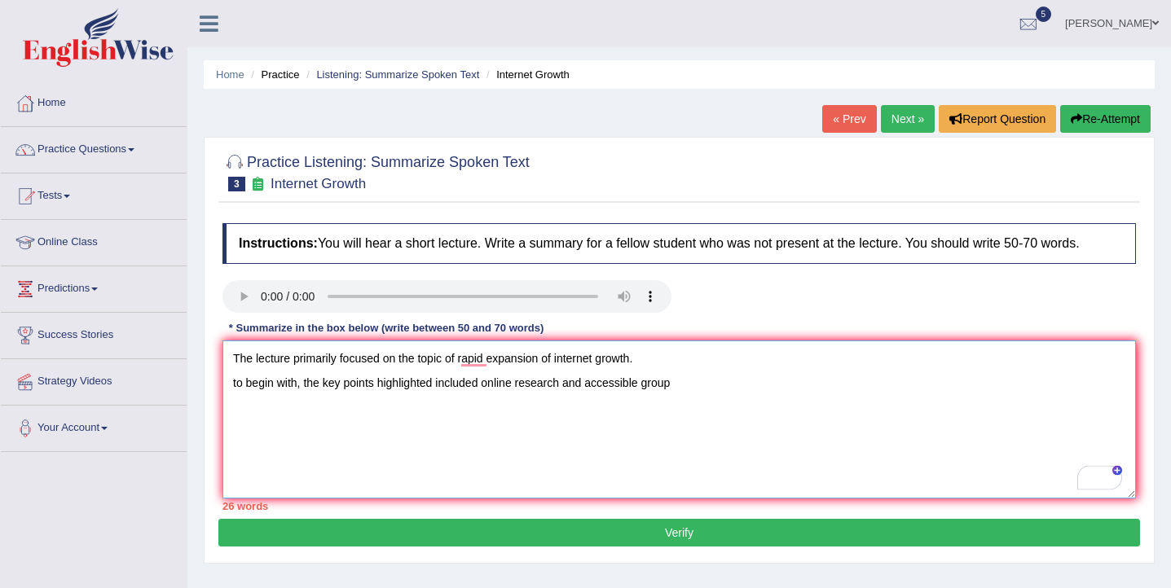
click at [676, 388] on textarea "The lecture primarily focused on the topic of rapid expansion of internet growt…" at bounding box center [679, 420] width 914 height 158
click at [234, 385] on textarea "The lecture primarily focused on the topic of rapid expansion of internet growt…" at bounding box center [679, 420] width 914 height 158
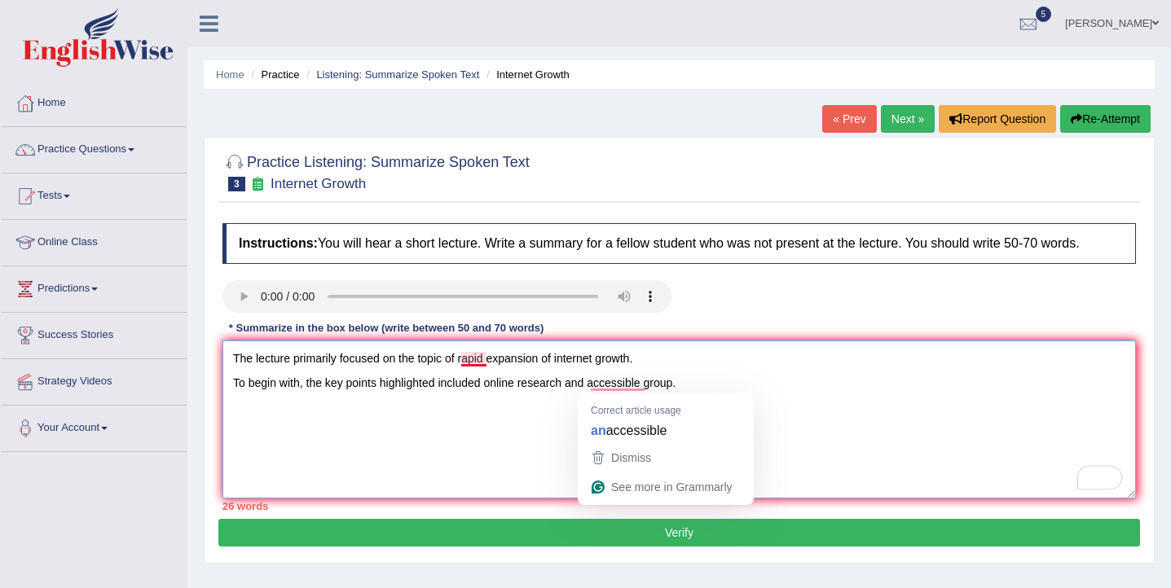
click at [470, 358] on textarea "The lecture primarily focused on the topic of rapid expansion of internet growt…" at bounding box center [679, 420] width 914 height 158
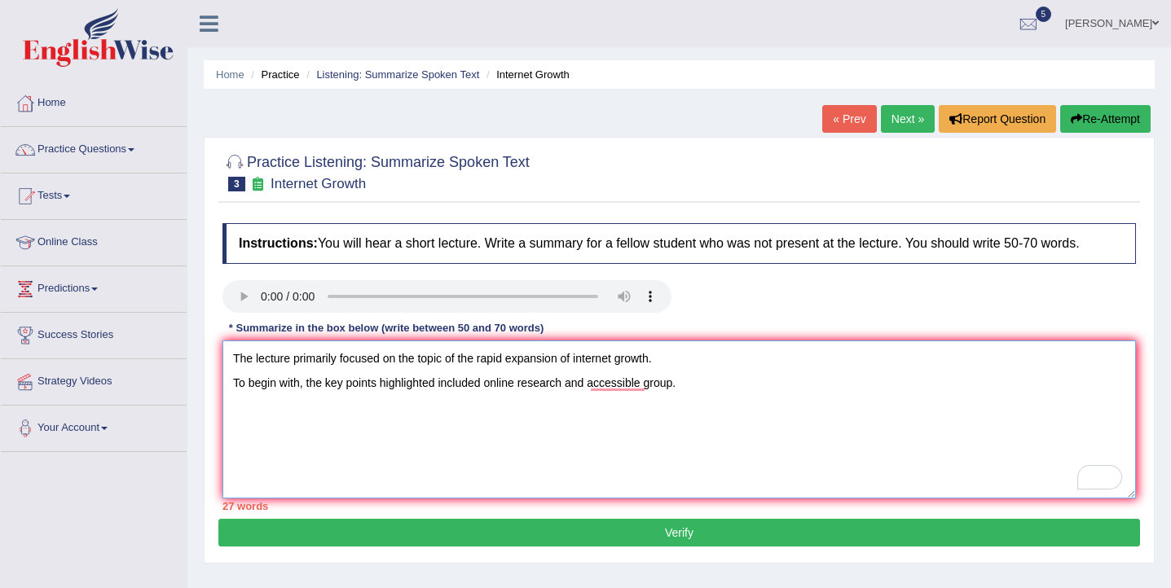
click at [706, 381] on textarea "The lecture primarily focused on the topic of the rapid expansion of internet g…" at bounding box center [679, 420] width 914 height 158
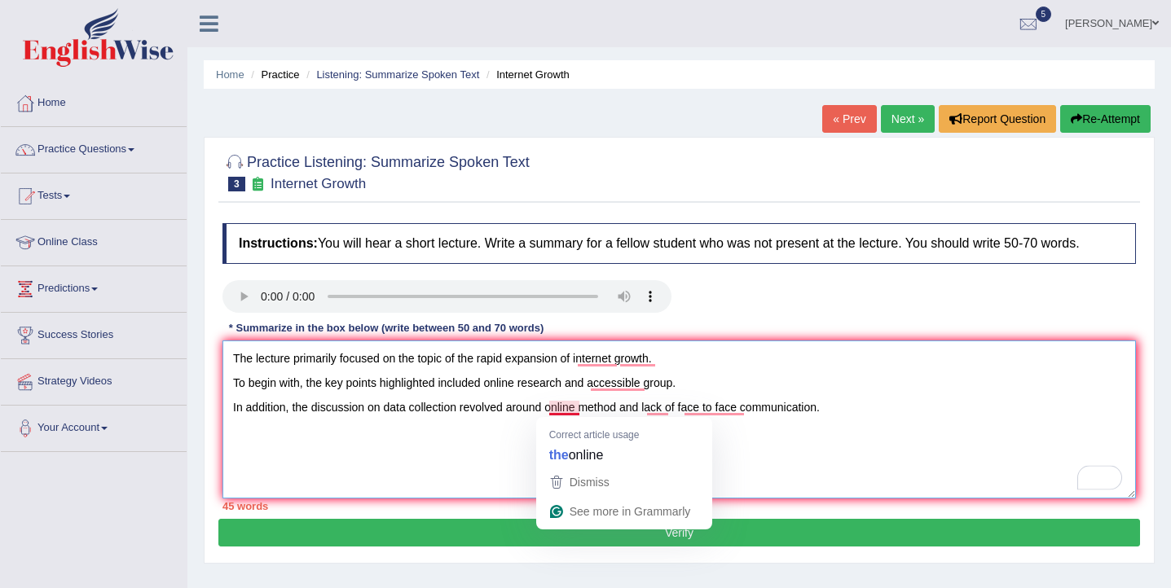
click at [544, 410] on textarea "The lecture primarily focused on the topic of the rapid expansion of internet g…" at bounding box center [679, 420] width 914 height 158
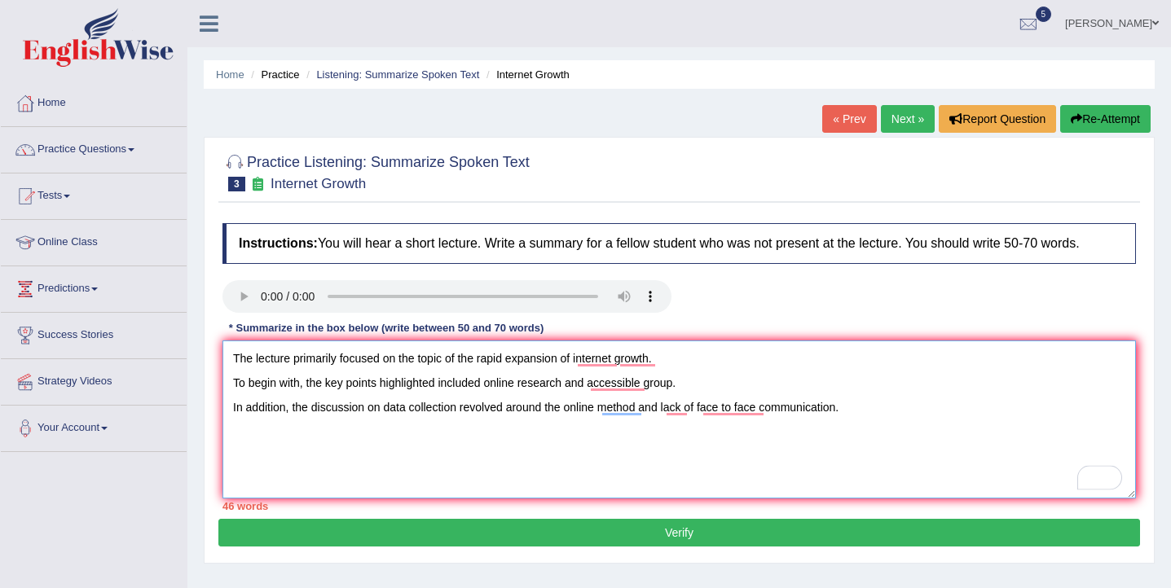
click at [241, 426] on textarea "The lecture primarily focused on the topic of the rapid expansion of internet g…" at bounding box center [679, 420] width 914 height 158
click at [237, 424] on textarea "The lecture primarily focused on the topic of the rapid expansion of internet g…" at bounding box center [679, 420] width 914 height 158
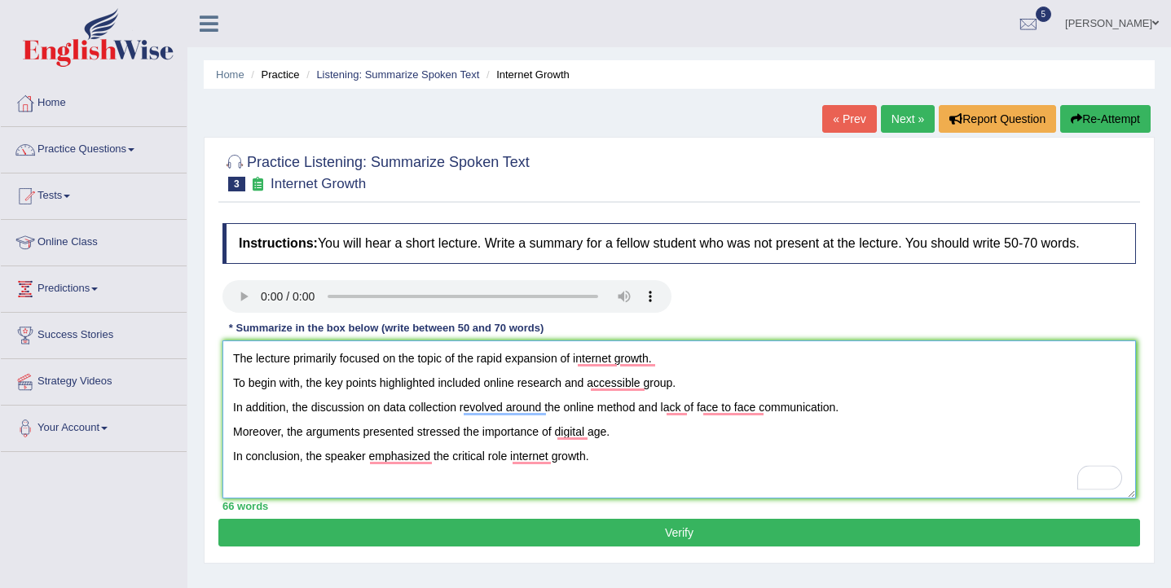
type textarea "The lecture primarily focused on the topic of the rapid expansion of internet g…"
click at [592, 532] on button "Verify" at bounding box center [679, 533] width 922 height 28
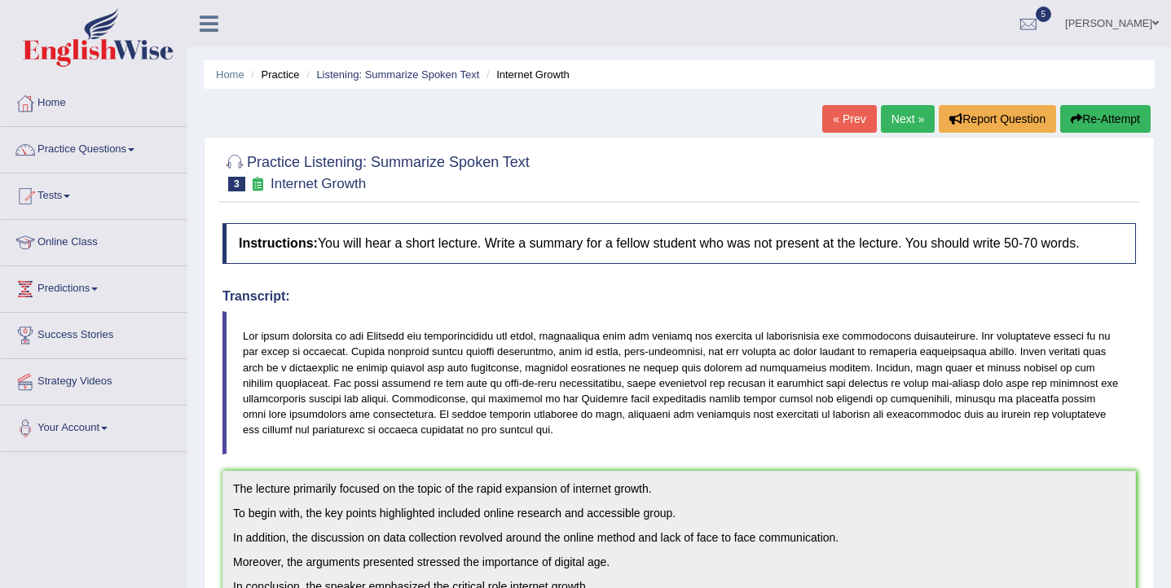
click at [896, 120] on link "Next »" at bounding box center [908, 119] width 54 height 28
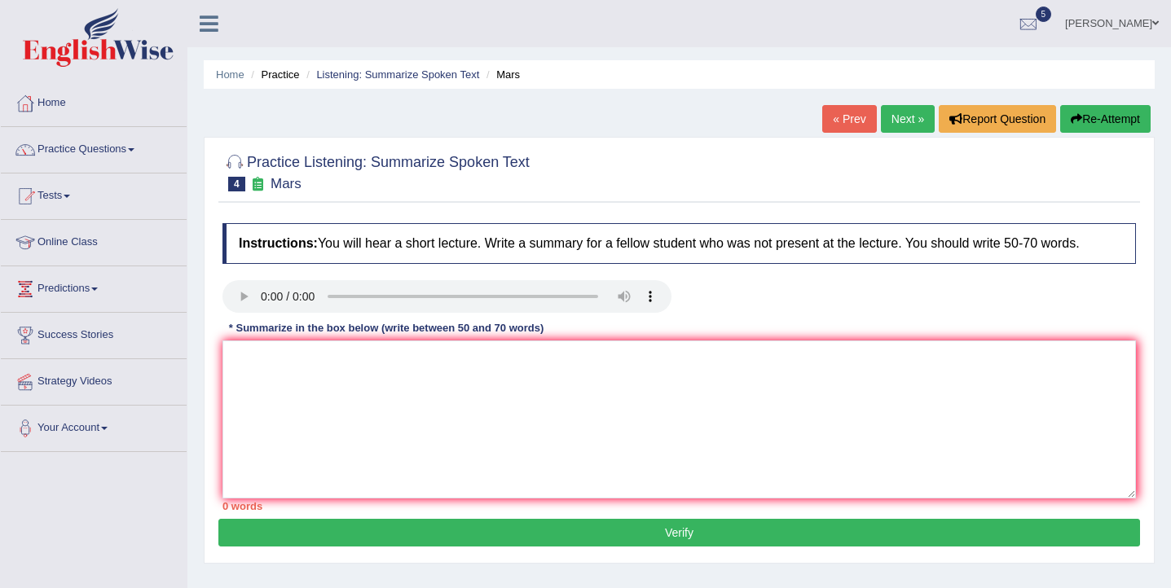
click at [902, 127] on link "Next »" at bounding box center [908, 119] width 54 height 28
click at [895, 126] on link "Next »" at bounding box center [908, 119] width 54 height 28
click at [212, 295] on div "Practice Listening: Summarize Spoken Text 6 Washing Food Instructions: You will…" at bounding box center [679, 350] width 951 height 427
click at [289, 377] on textarea at bounding box center [679, 420] width 914 height 158
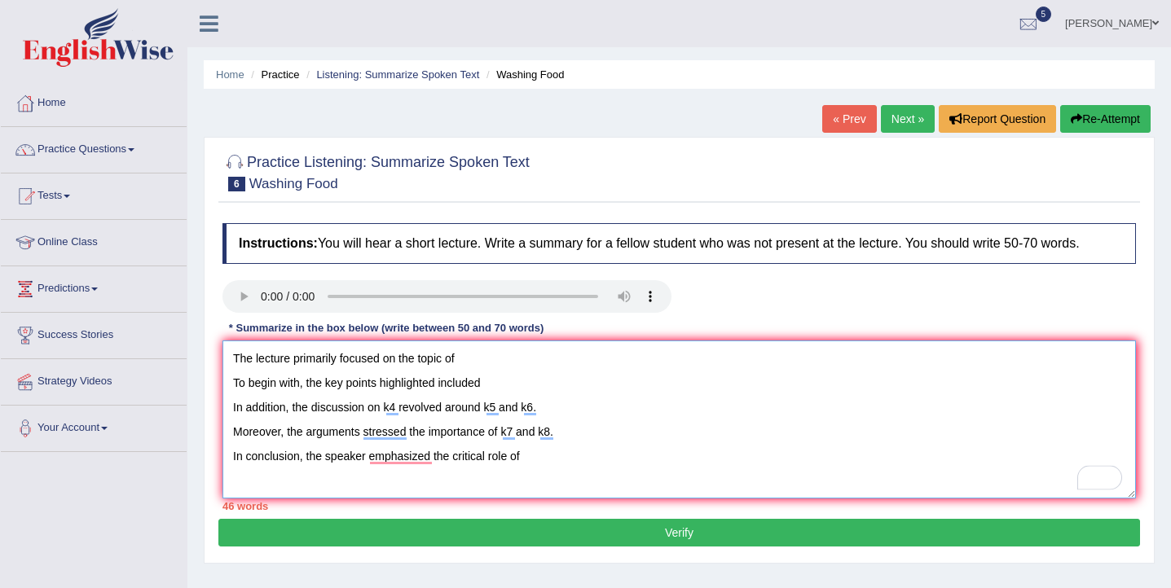
click at [499, 363] on textarea "The lecture primarily focused on the topic of To begin with, the key points hig…" at bounding box center [679, 420] width 914 height 158
click at [505, 385] on textarea "The lecture primarily focused on the topic of food safety. To begin with, the k…" at bounding box center [679, 420] width 914 height 158
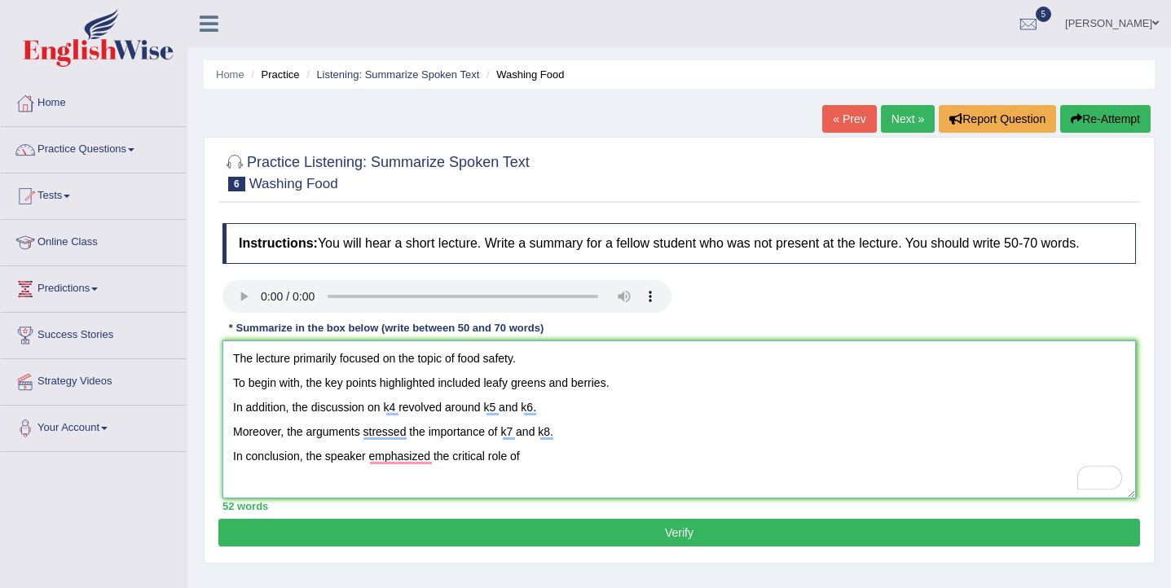
click at [401, 407] on textarea "The lecture primarily focused on the topic of food safety. To begin with, the k…" at bounding box center [679, 420] width 914 height 158
click at [583, 412] on textarea "The lecture primarily focused on the topic of food safety. To begin with, the k…" at bounding box center [679, 420] width 914 height 158
click at [658, 411] on textarea "The lecture primarily focused on the topic of food safety. To begin with, the k…" at bounding box center [679, 420] width 914 height 158
click at [621, 412] on textarea "The lecture primarily focused on the topic of food safety. To begin with, the k…" at bounding box center [679, 420] width 914 height 158
click at [513, 436] on textarea "The lecture primarily focused on the topic of food safety. To begin with, the k…" at bounding box center [679, 420] width 914 height 158
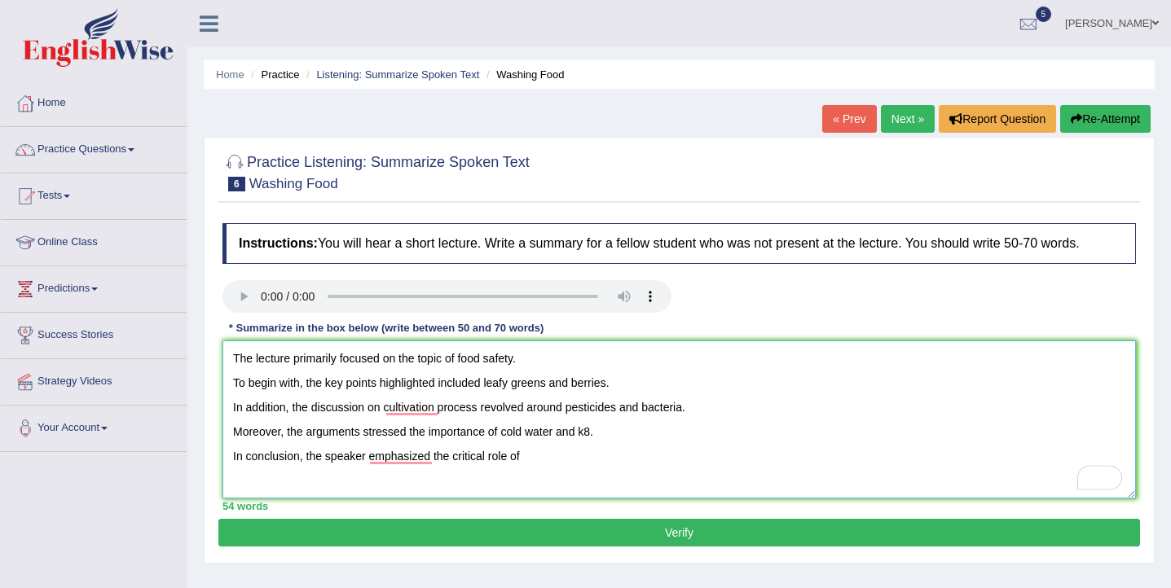
click at [593, 437] on textarea "The lecture primarily focused on the topic of food safety. To begin with, the k…" at bounding box center [679, 420] width 914 height 158
click at [541, 460] on textarea "The lecture primarily focused on the topic of food safety. To begin with, the k…" at bounding box center [679, 420] width 914 height 158
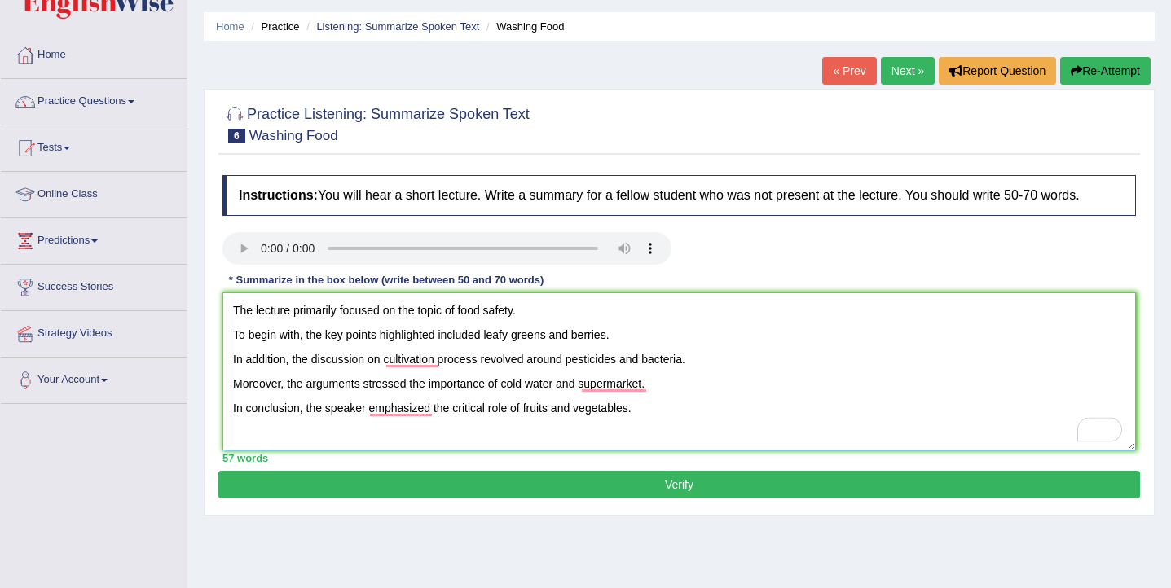
scroll to position [102, 0]
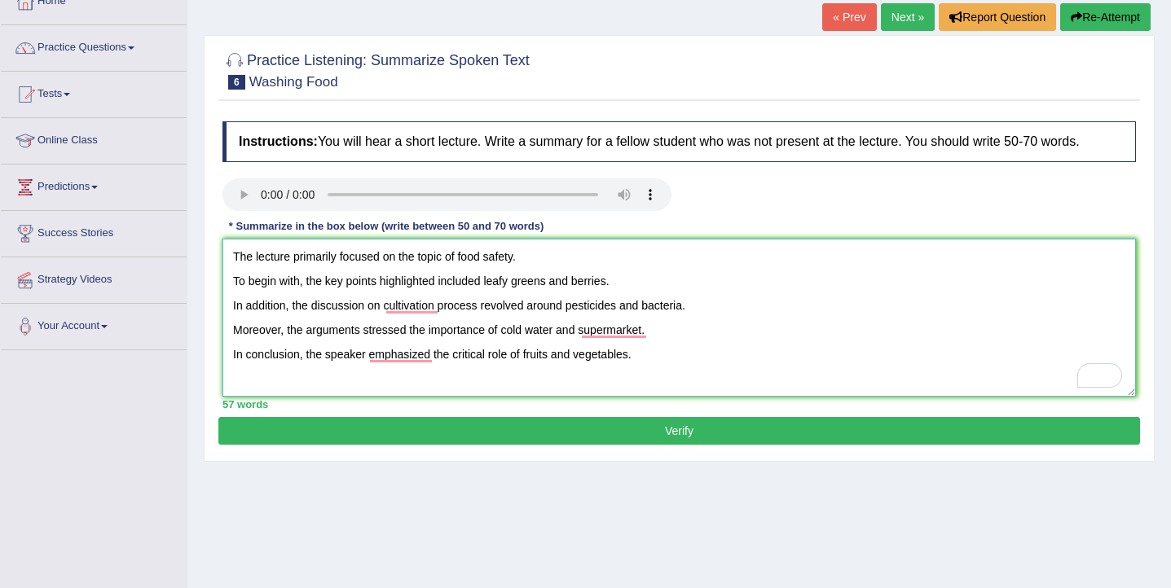
type textarea "The lecture primarily focused on the topic of food safety. To begin with, the k…"
click at [532, 433] on button "Verify" at bounding box center [679, 431] width 922 height 28
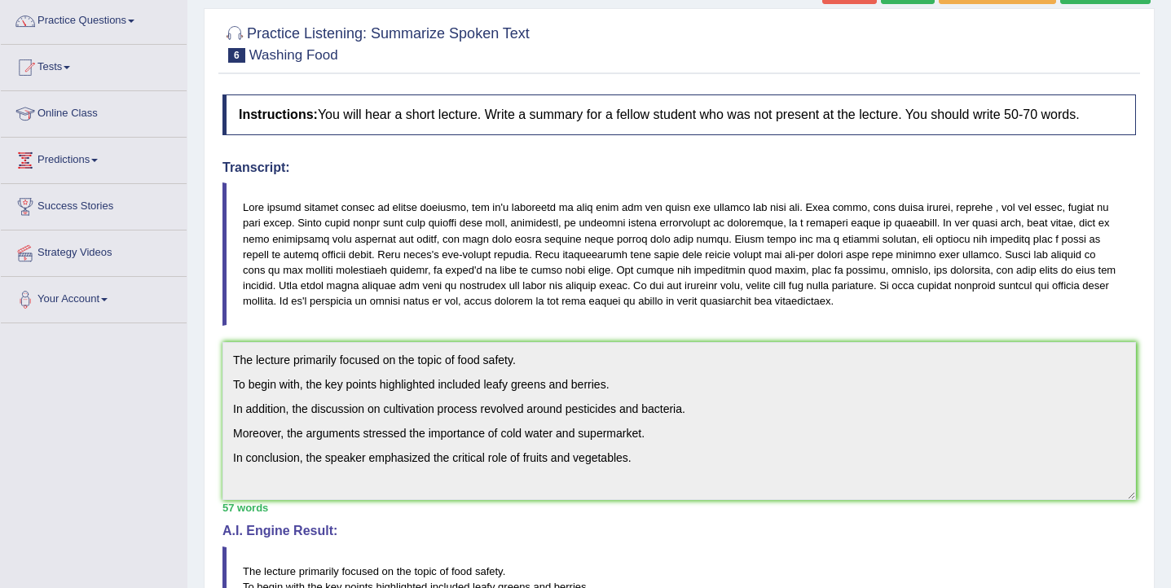
scroll to position [508, 0]
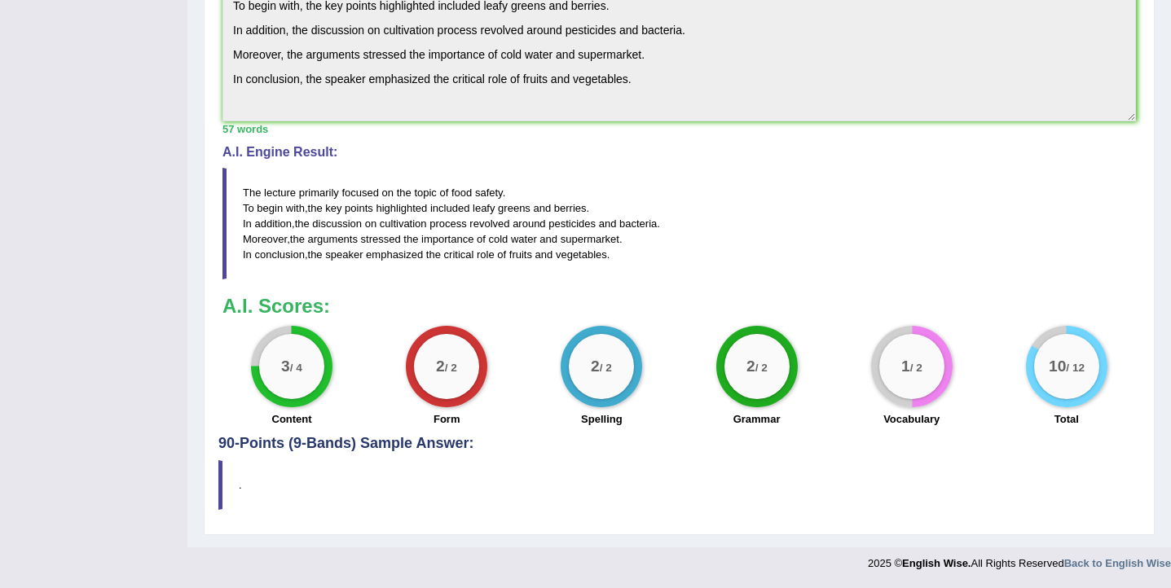
drag, startPoint x: 614, startPoint y: 258, endPoint x: 245, endPoint y: 192, distance: 374.2
click at [245, 192] on blockquote "The lecture primarily focused on the topic of food safety . To begin with , the…" at bounding box center [679, 224] width 914 height 112
drag, startPoint x: 245, startPoint y: 192, endPoint x: 382, endPoint y: 249, distance: 148.6
click at [382, 249] on blockquote "The lecture primarily focused on the topic of food safety . To begin with , the…" at bounding box center [679, 224] width 914 height 112
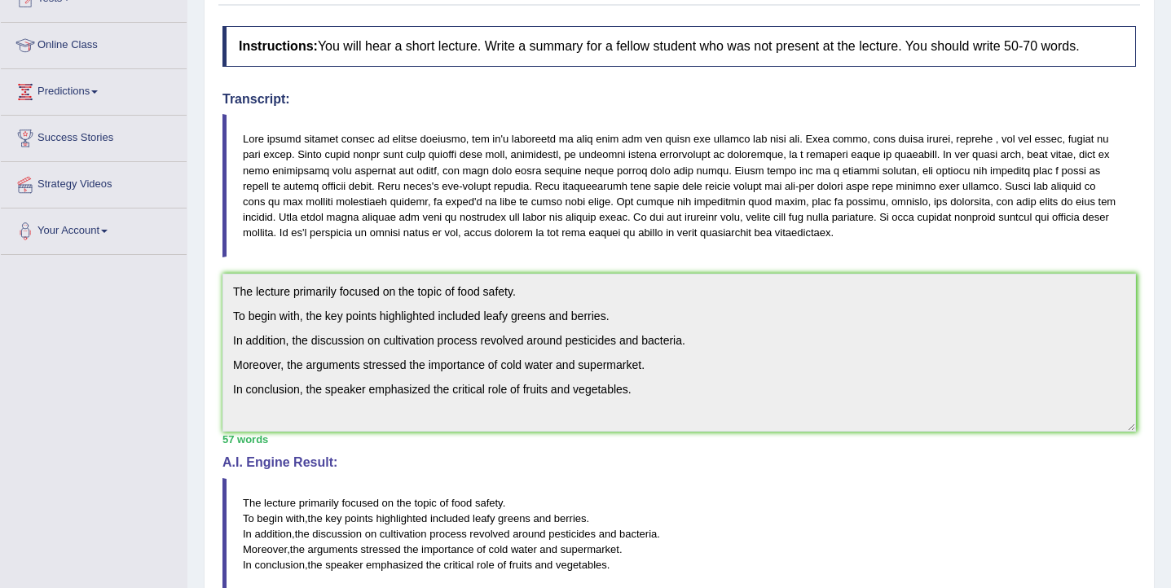
scroll to position [0, 0]
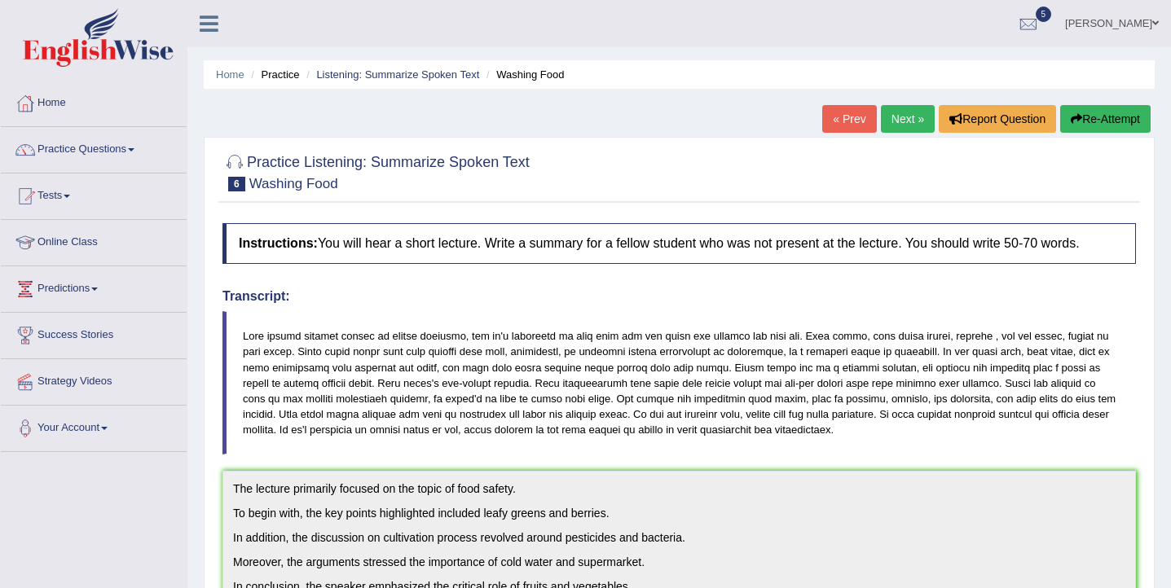
click at [1095, 118] on button "Re-Attempt" at bounding box center [1105, 119] width 90 height 28
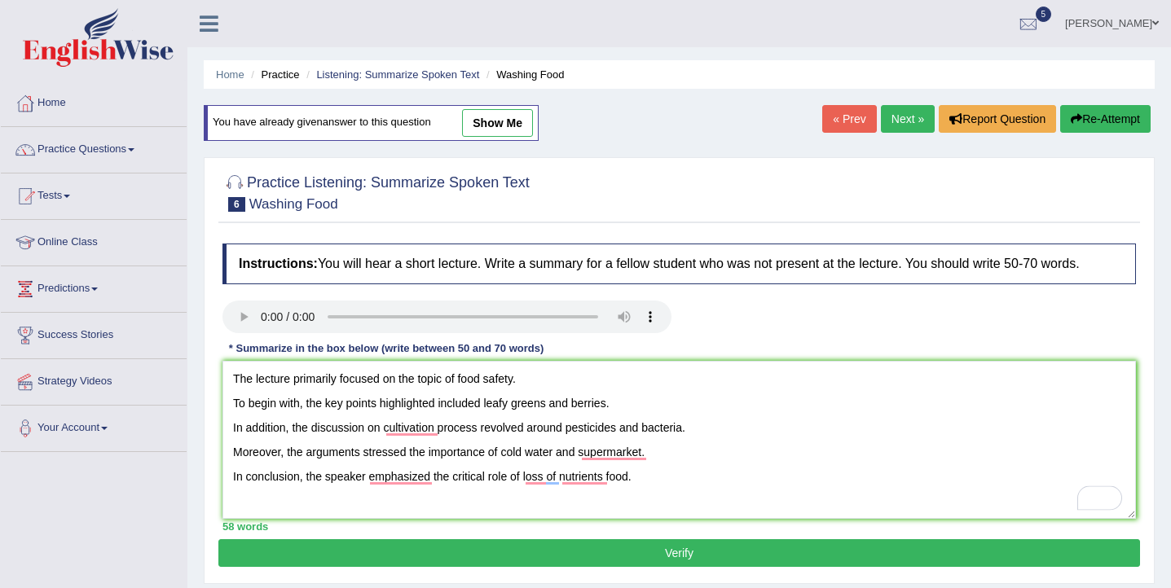
click at [522, 482] on textarea "The lecture primarily focused on the topic of food safety. To begin with, the k…" at bounding box center [679, 440] width 914 height 158
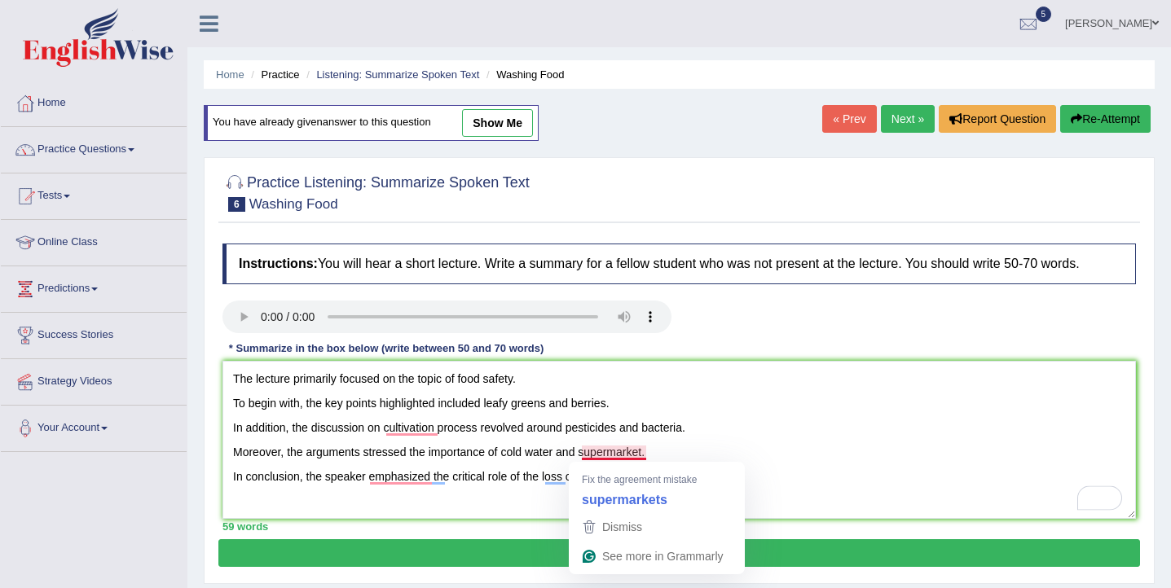
click at [646, 456] on textarea "The lecture primarily focused on the topic of food safety. To begin with, the k…" at bounding box center [679, 440] width 914 height 158
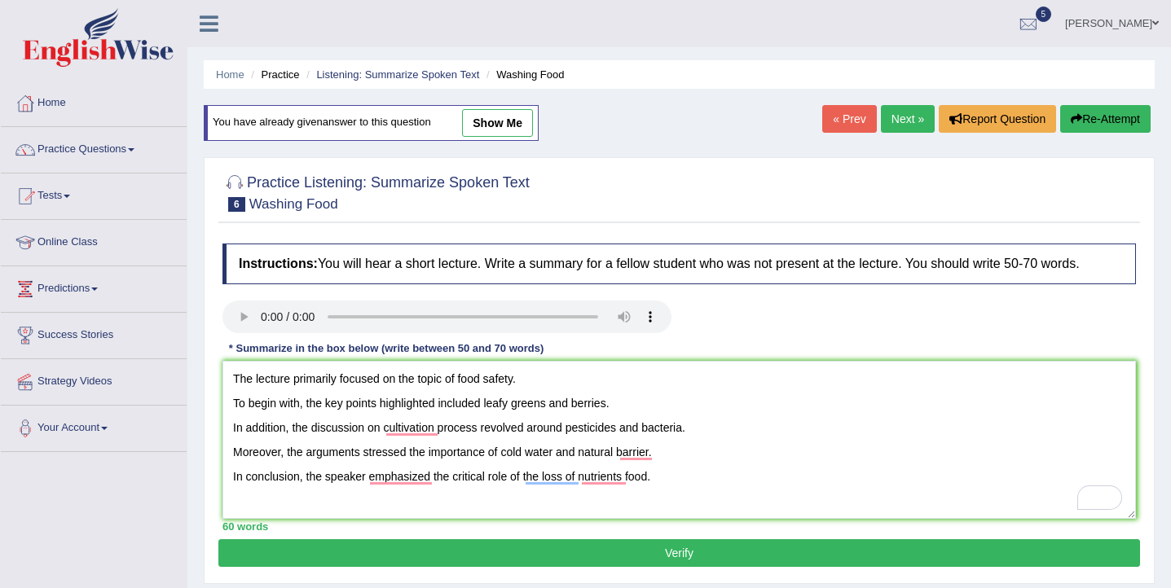
type textarea "The lecture primarily focused on the topic of food safety. To begin with, the k…"
click at [705, 551] on button "Verify" at bounding box center [679, 554] width 922 height 28
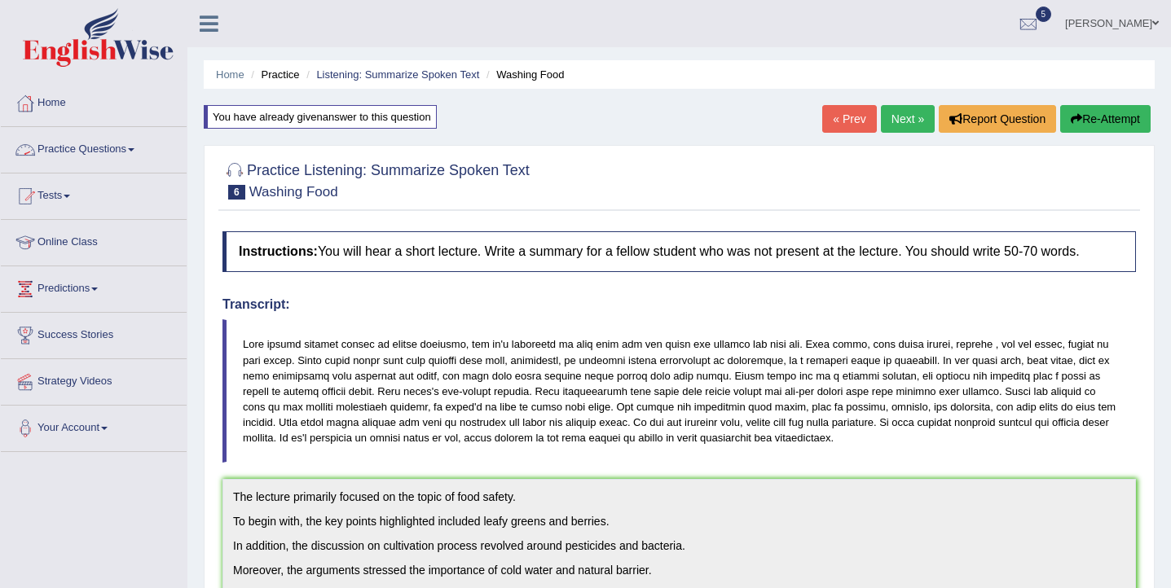
click at [115, 148] on link "Practice Questions" at bounding box center [94, 147] width 186 height 41
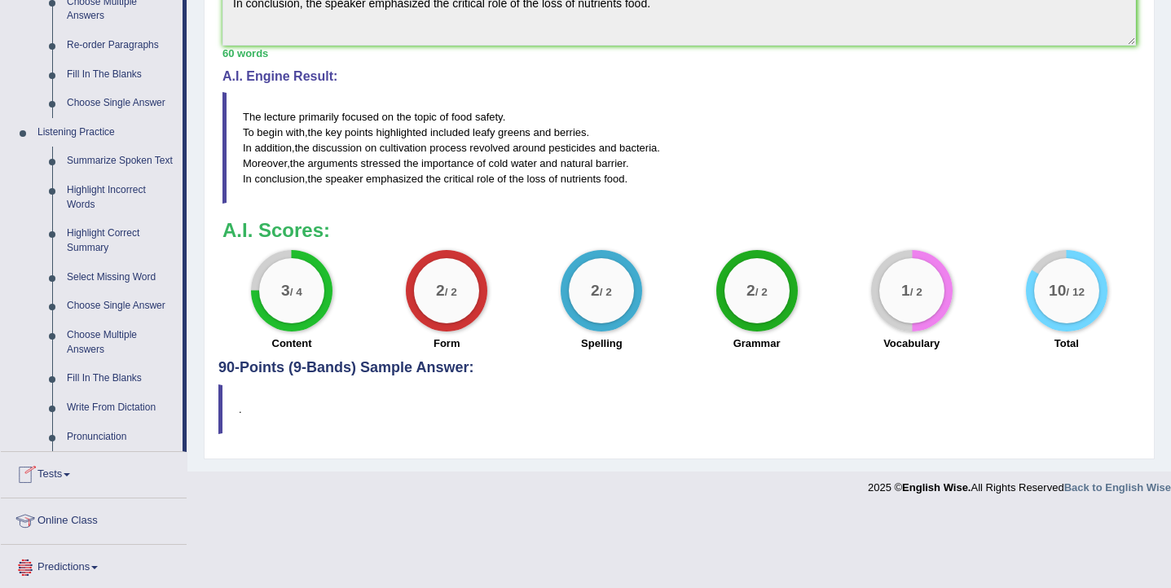
scroll to position [608, 0]
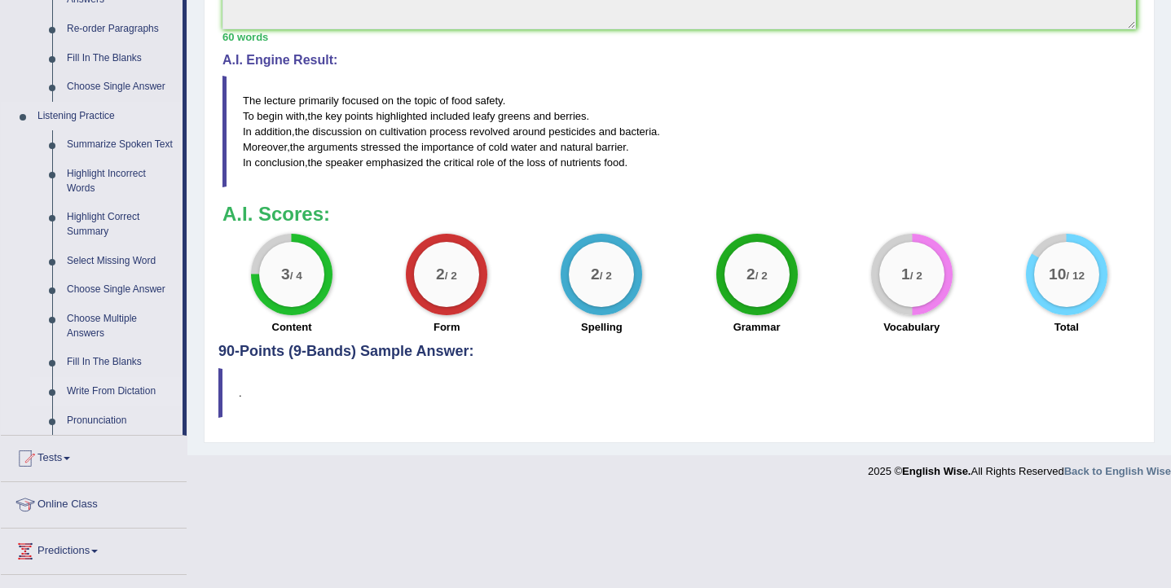
click at [112, 405] on link "Write From Dictation" at bounding box center [120, 391] width 123 height 29
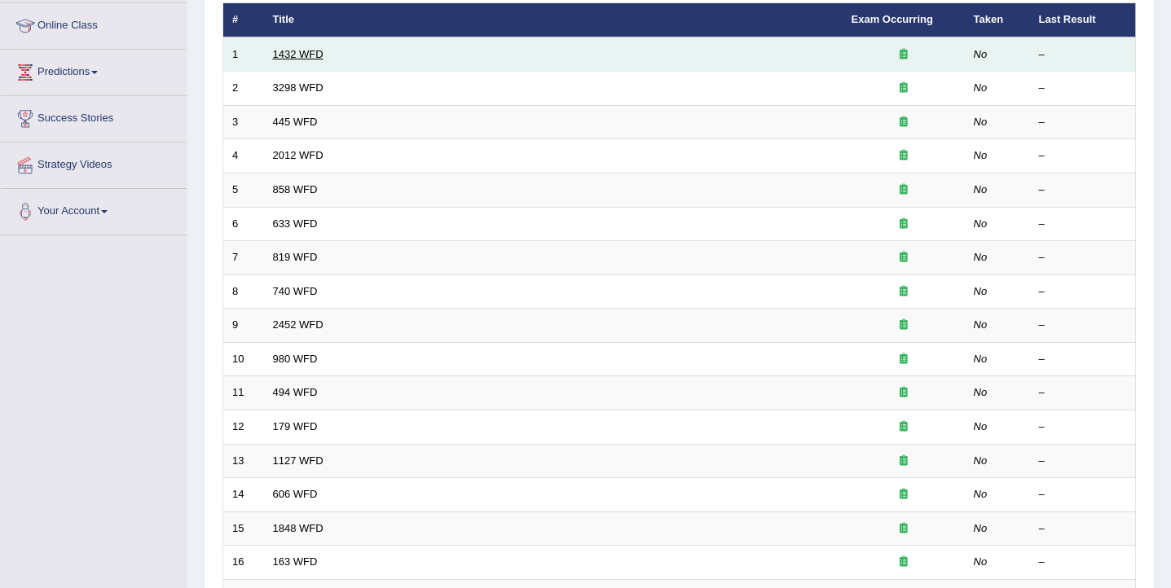
click at [288, 55] on link "1432 WFD" at bounding box center [298, 54] width 51 height 12
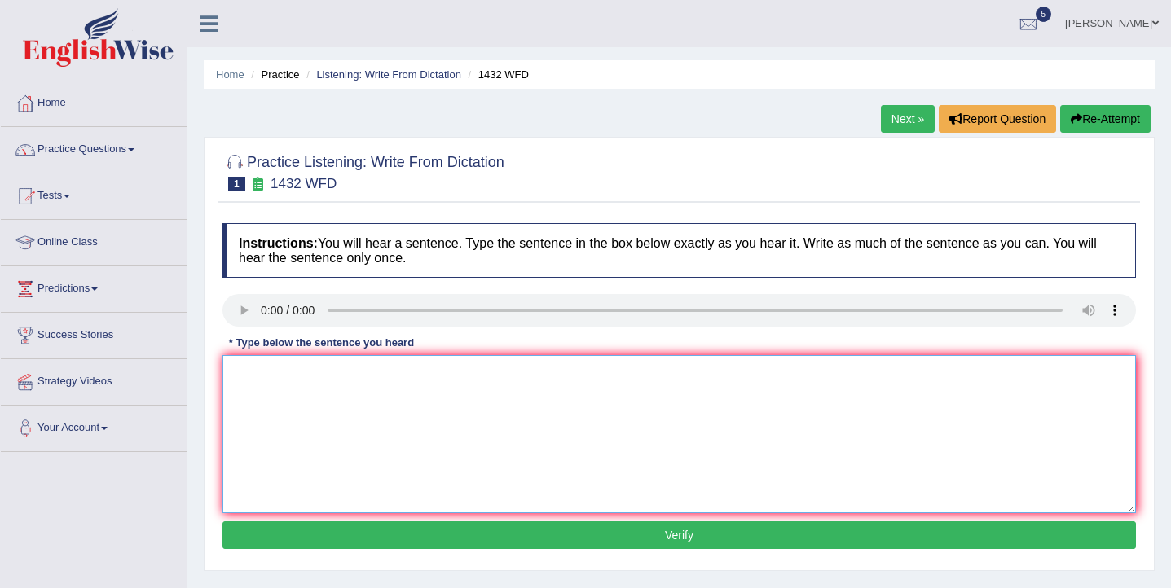
click at [346, 387] on textarea at bounding box center [679, 434] width 914 height 158
click at [304, 378] on textarea "More physical activities are beneficial to your health the the a a." at bounding box center [679, 434] width 914 height 158
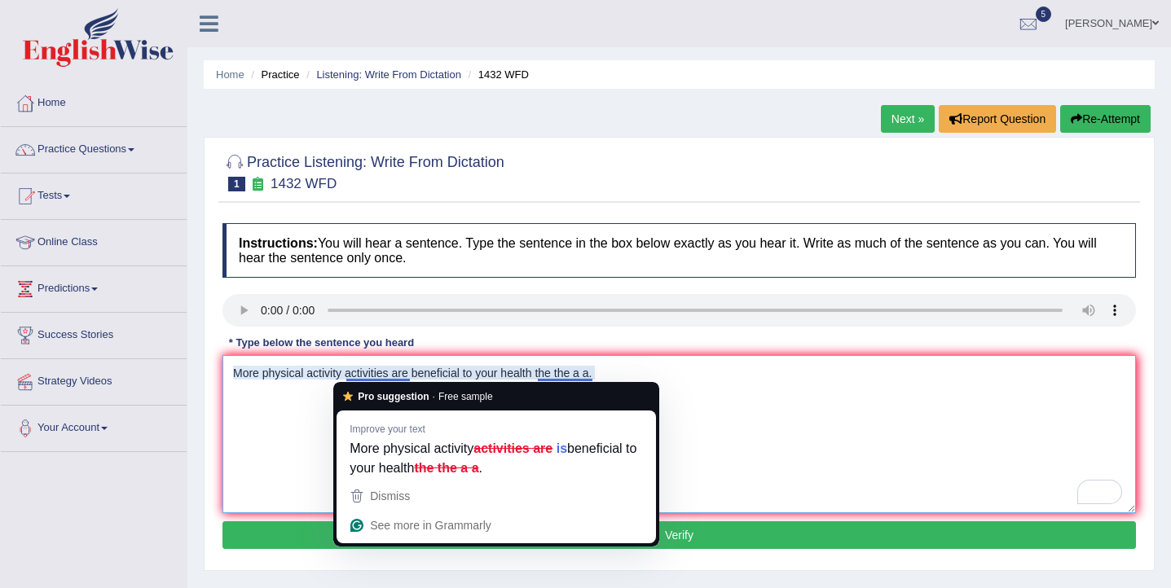
click at [408, 376] on textarea "More physical activity activities are beneficial to your health the the a a." at bounding box center [679, 434] width 914 height 158
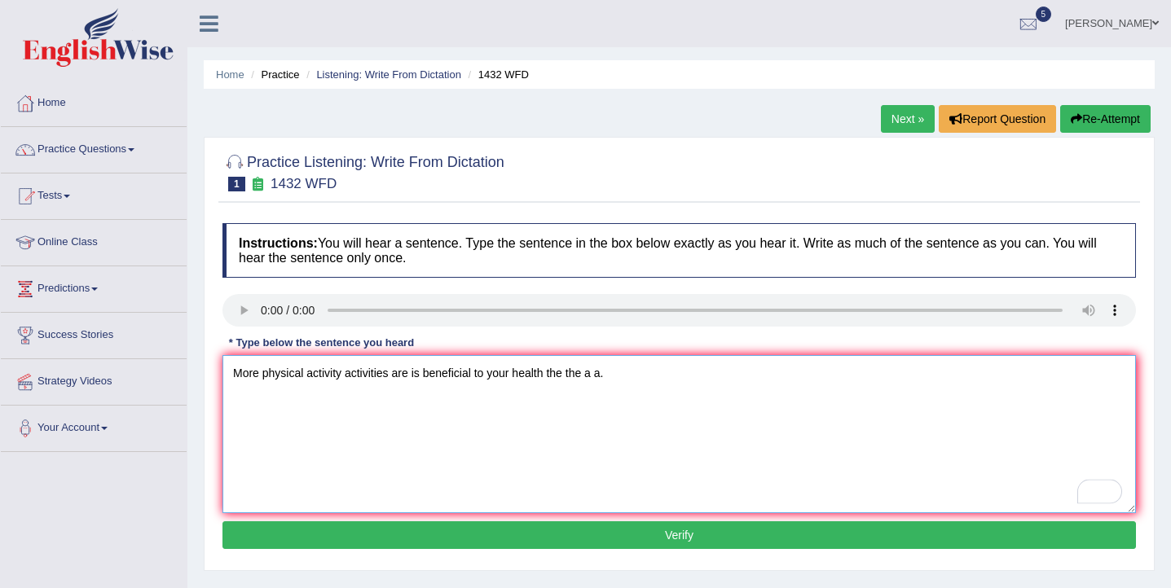
click at [472, 377] on textarea "More physical activity activities are is beneficial to your health the the a a." at bounding box center [679, 434] width 914 height 158
click at [602, 378] on textarea "More physical activity activities are is beneficial beneficials to your health …" at bounding box center [679, 434] width 914 height 158
click at [702, 378] on textarea "More physical activity activities are is beneficial beneficials to your health …" at bounding box center [679, 434] width 914 height 158
click at [570, 376] on textarea "More physical activity activities are is beneficial beneficials to your health …" at bounding box center [679, 434] width 914 height 158
type textarea "More physical activity activities are is beneficial beneficials to your you hea…"
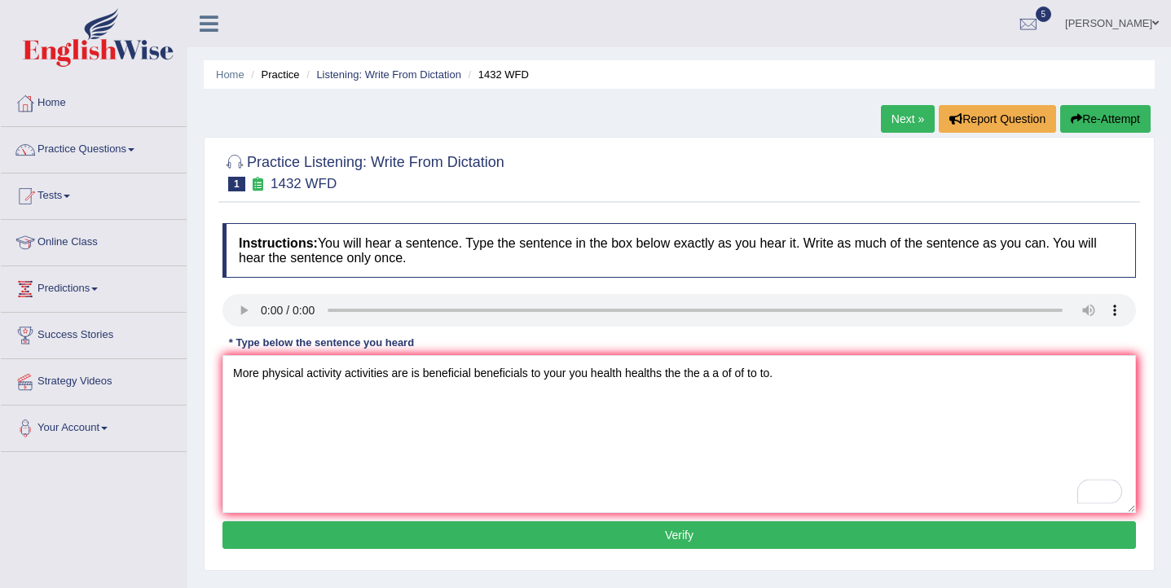
click at [632, 532] on button "Verify" at bounding box center [679, 536] width 914 height 28
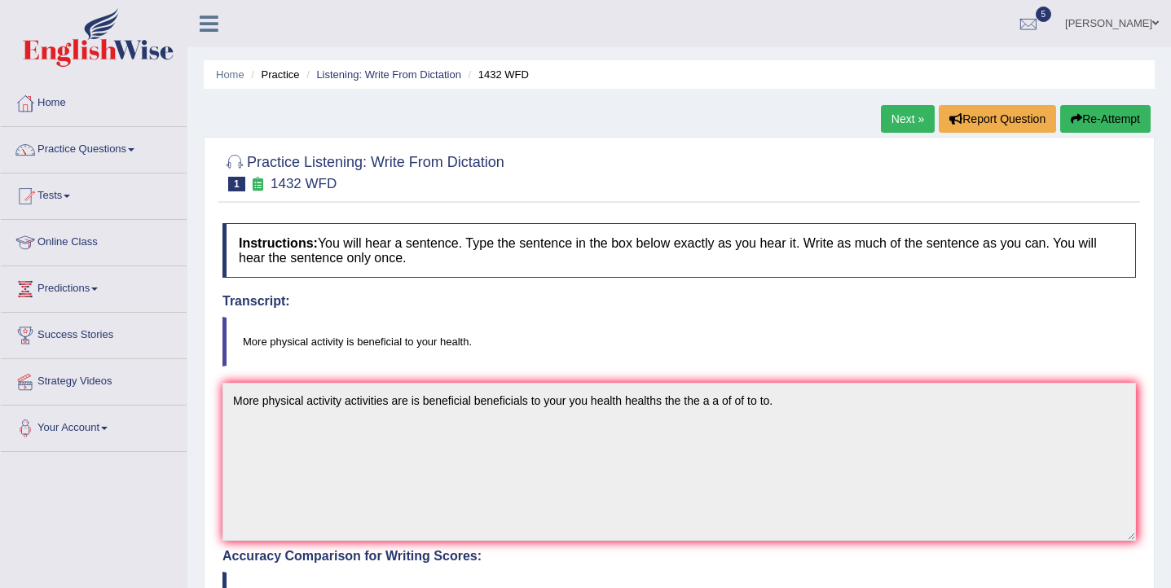
click at [915, 119] on link "Next »" at bounding box center [908, 119] width 54 height 28
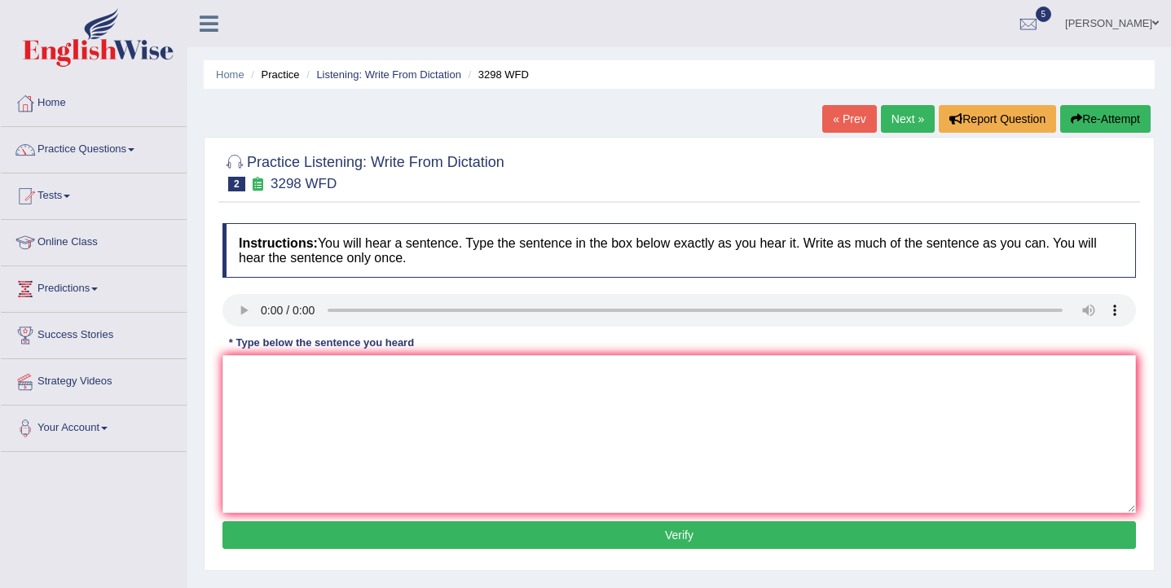
click at [900, 126] on link "Next »" at bounding box center [908, 119] width 54 height 28
click at [289, 407] on textarea at bounding box center [679, 434] width 914 height 158
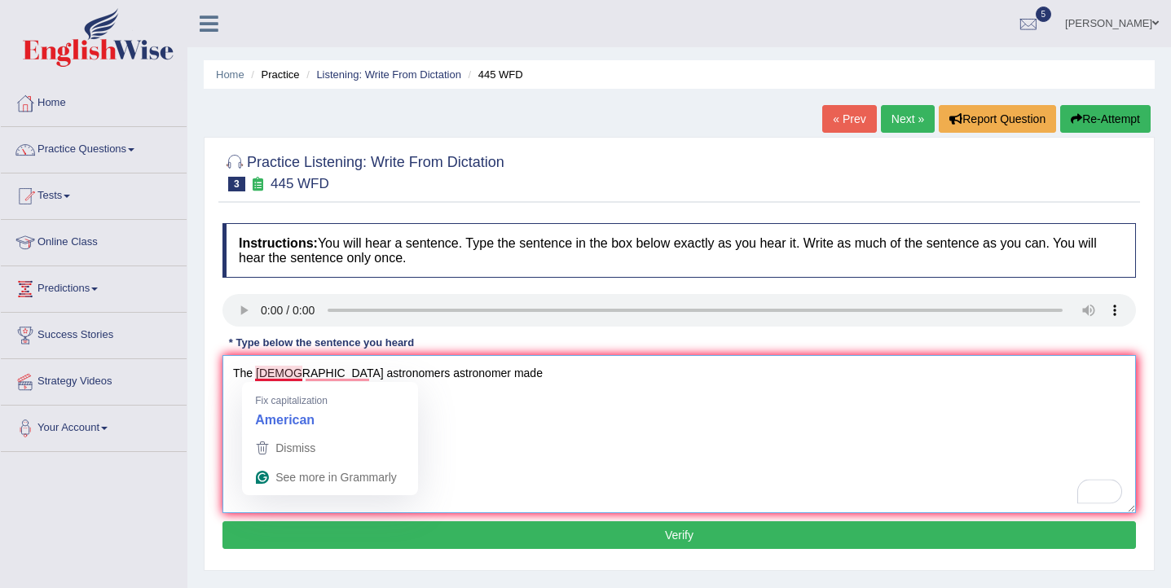
click at [259, 378] on textarea "The american astronomers astronomer made" at bounding box center [679, 434] width 914 height 158
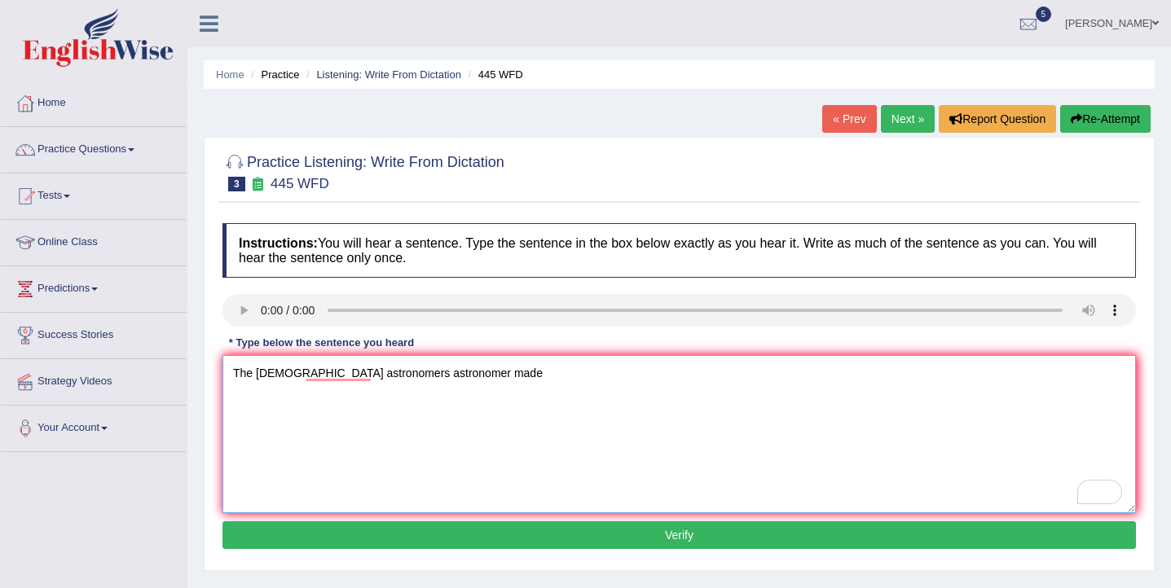
click at [479, 372] on textarea "The American astronomers astronomer made" at bounding box center [679, 434] width 914 height 158
click at [765, 375] on textarea "The American astronomers astronomer made a plan for on landing on a spaceship s…" at bounding box center [679, 434] width 914 height 158
click at [464, 376] on textarea "The American astronomers astronomer made a plan for on landing on a spaceship s…" at bounding box center [679, 434] width 914 height 158
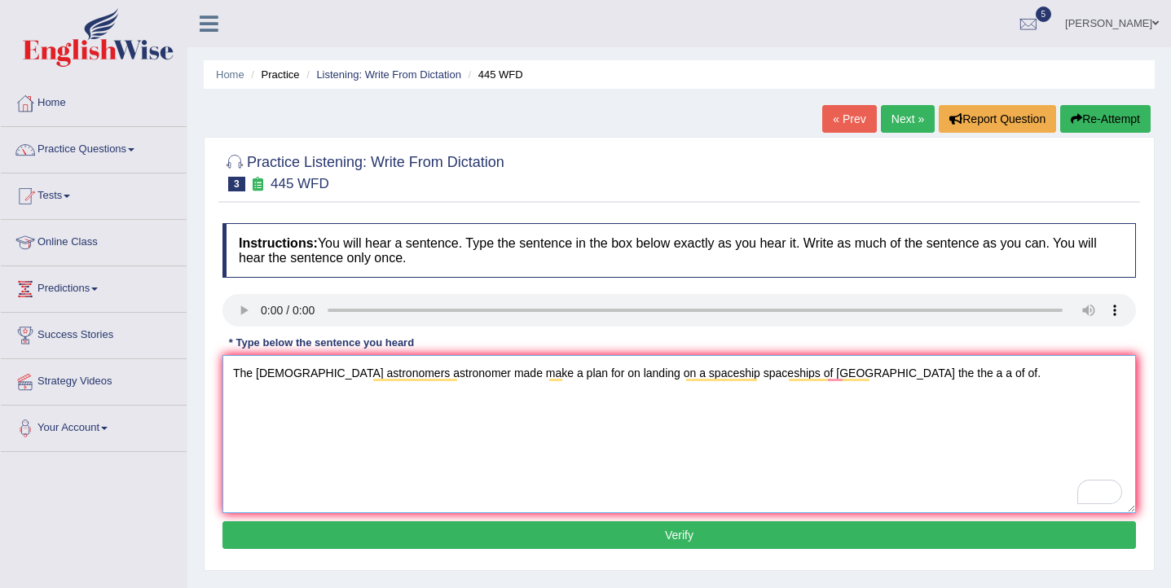
click at [601, 377] on textarea "The American astronomers astronomer made make a plan for on landing on a spaces…" at bounding box center [679, 434] width 914 height 158
type textarea "The American astronomers astronomer made make a plan for on landing land on a s…"
click at [708, 540] on button "Verify" at bounding box center [679, 536] width 914 height 28
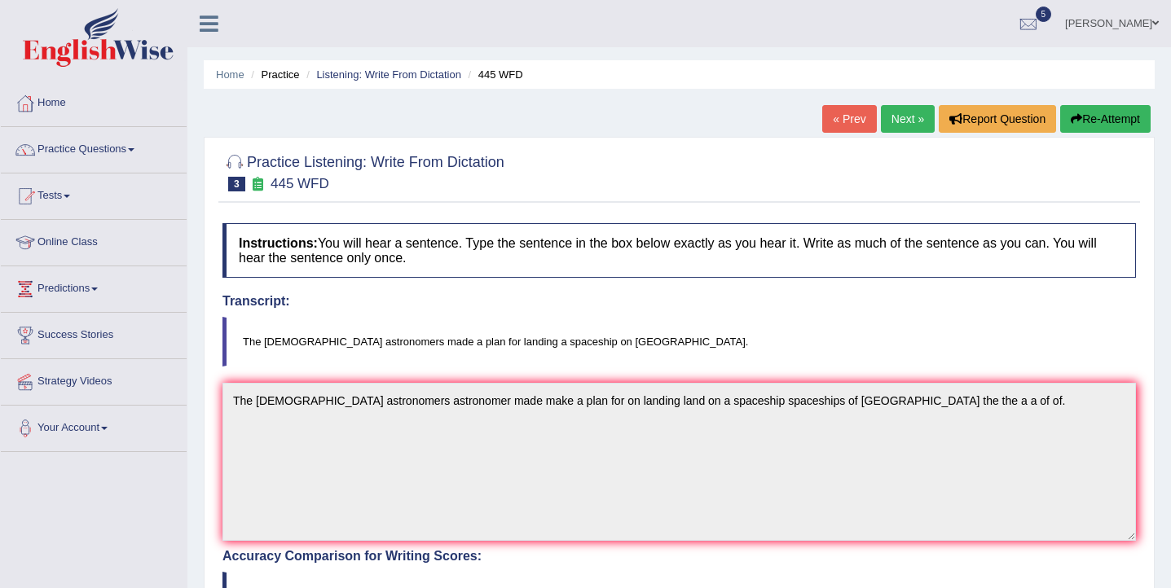
click at [892, 119] on link "Next »" at bounding box center [908, 119] width 54 height 28
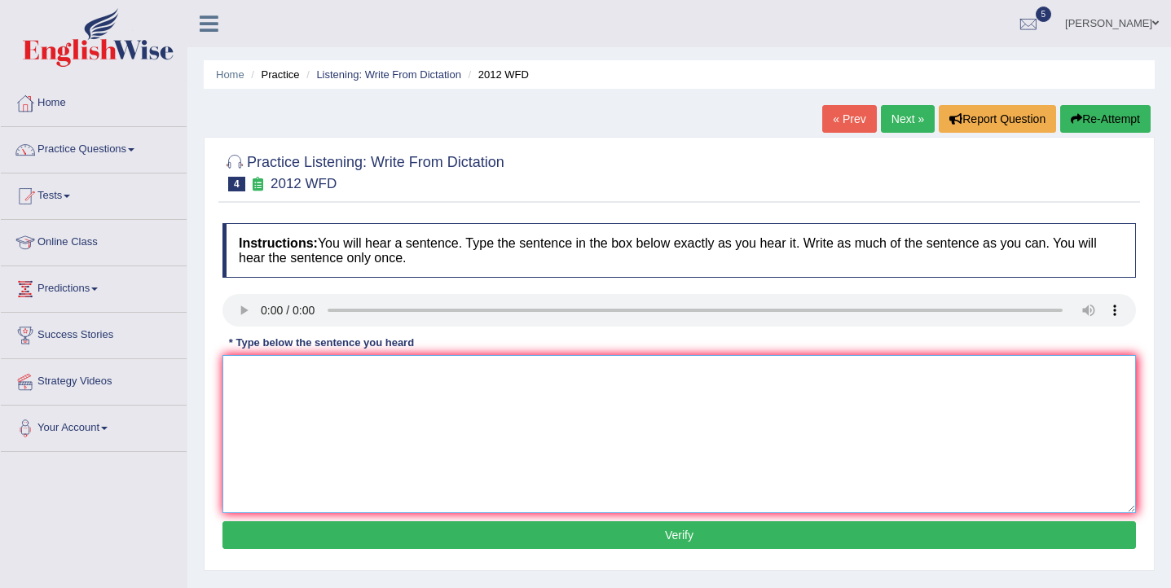
click at [323, 390] on textarea at bounding box center [679, 434] width 914 height 158
click at [281, 376] on textarea "There is a great deal of debate on this topic topics" at bounding box center [679, 434] width 914 height 158
click at [353, 374] on textarea "There is a an great deal of debate on this topic topics" at bounding box center [679, 434] width 914 height 158
click at [434, 377] on textarea "There is a an great deal deals of debate on this topic topics" at bounding box center [679, 434] width 914 height 158
click at [553, 378] on textarea "There is a an great deal deals of debate on this topic topics" at bounding box center [679, 434] width 914 height 158
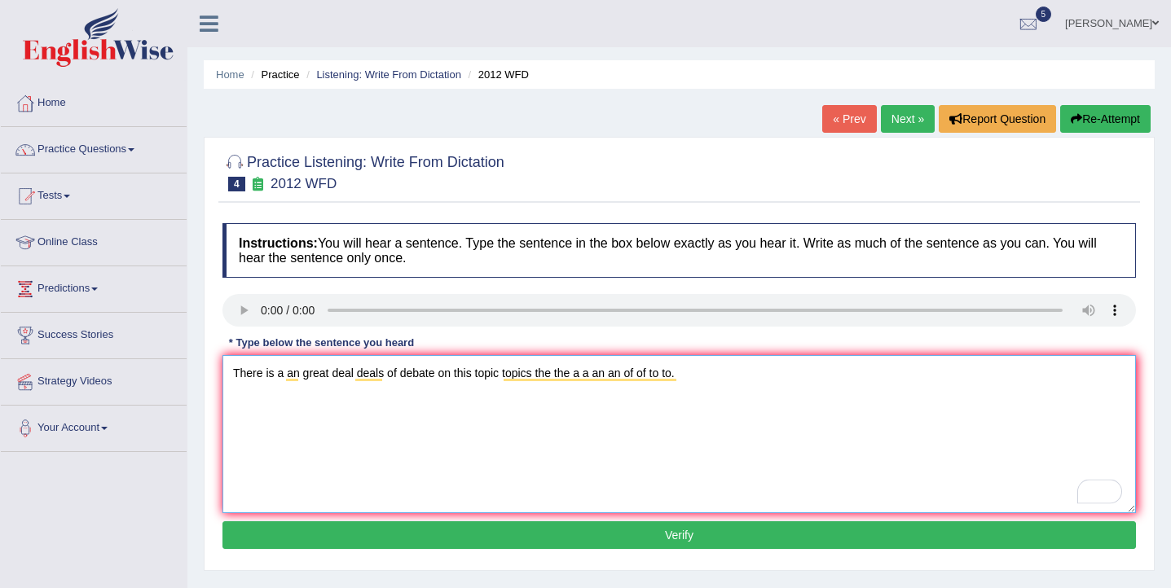
type textarea "There is a an great deal deals of debate on this topic topics the the a a an an…"
click at [598, 540] on button "Verify" at bounding box center [679, 536] width 914 height 28
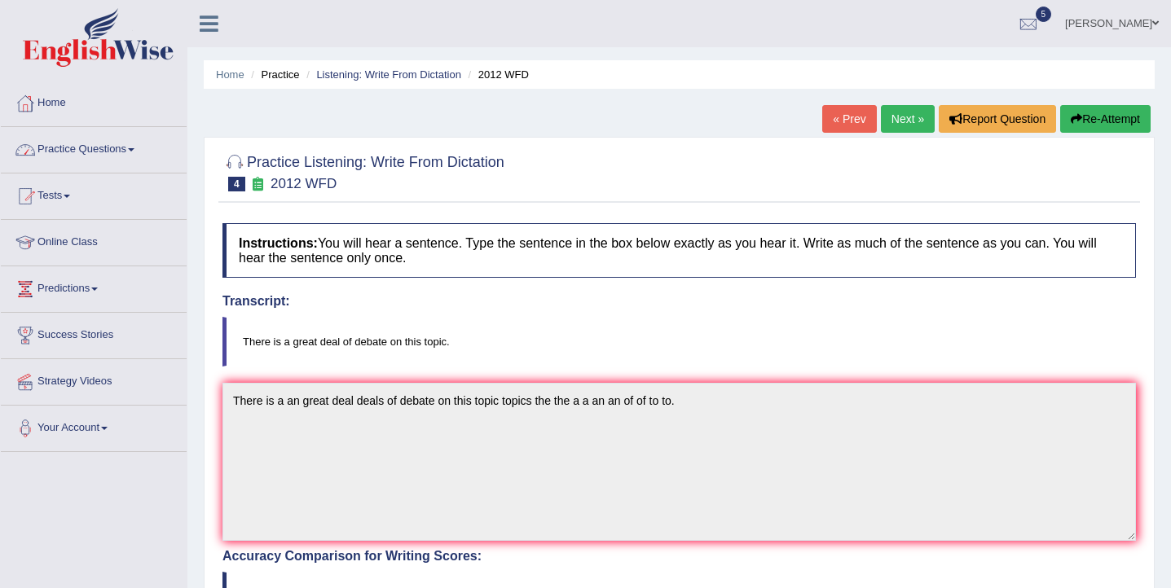
click at [123, 157] on link "Practice Questions" at bounding box center [94, 147] width 186 height 41
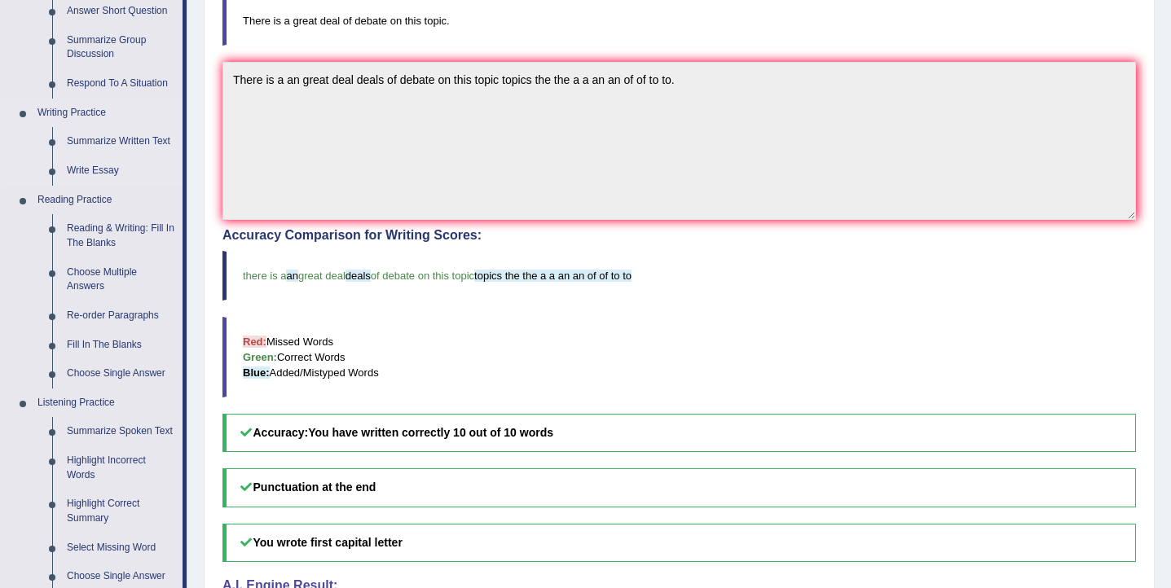
scroll to position [332, 0]
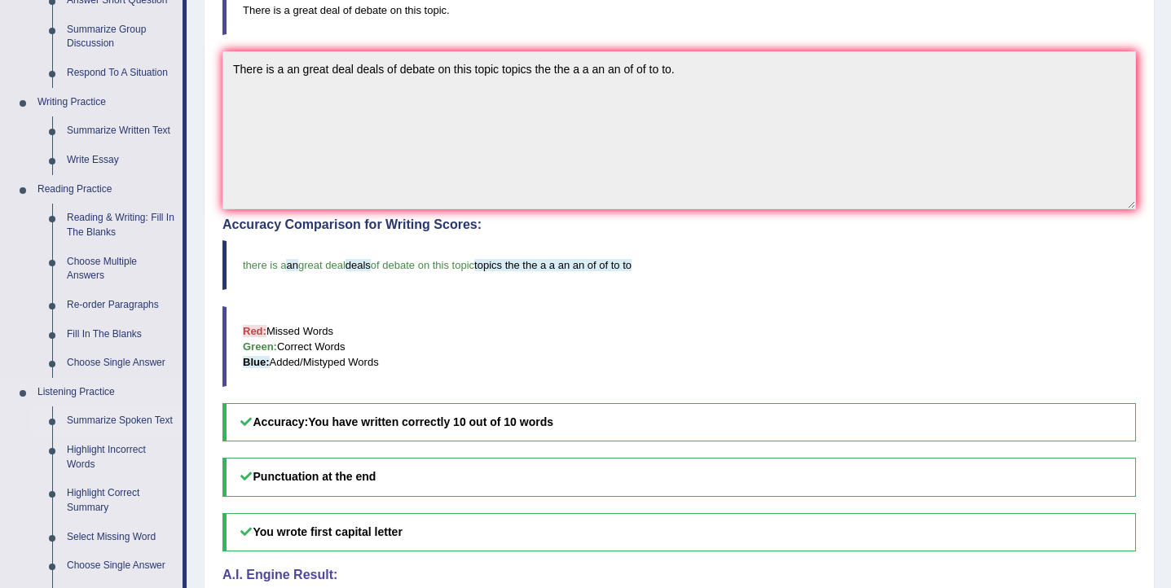
click at [113, 418] on link "Summarize Spoken Text" at bounding box center [120, 421] width 123 height 29
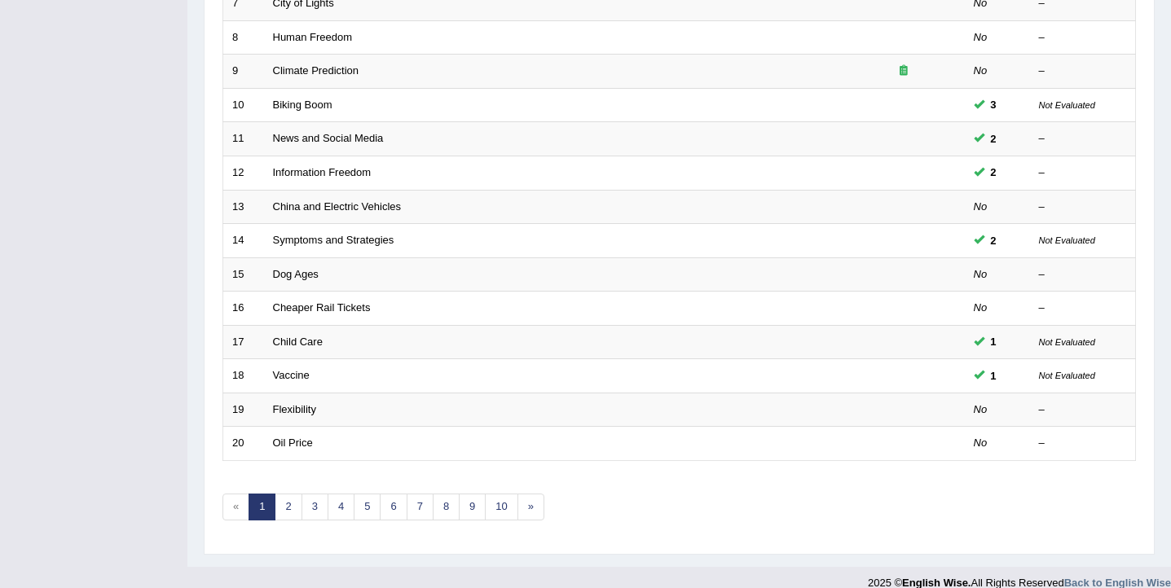
scroll to position [491, 0]
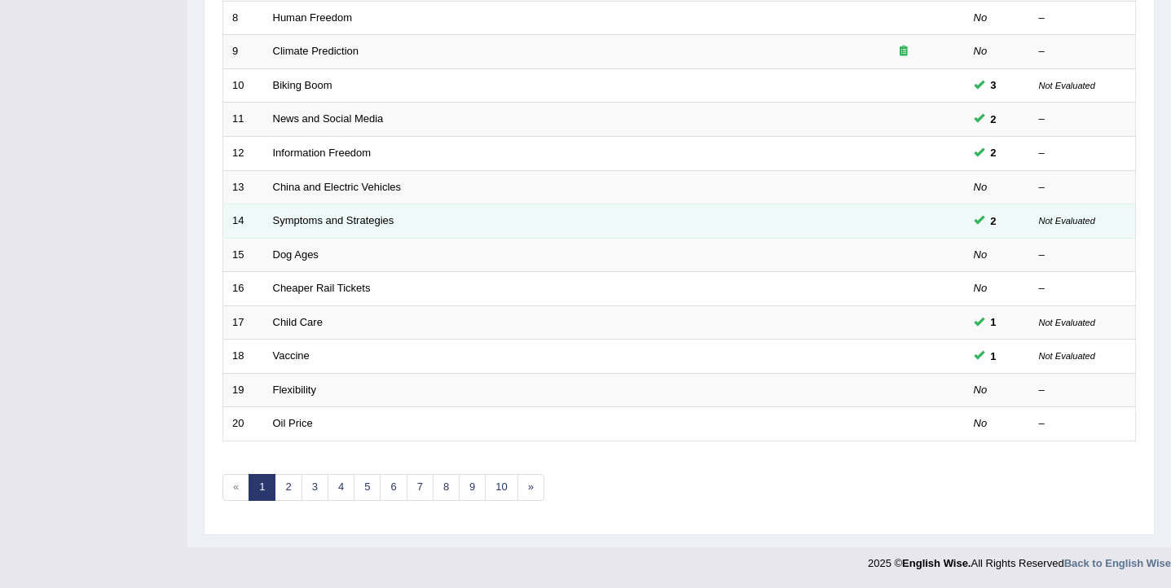
click at [522, 219] on td "Symptoms and Strategies" at bounding box center [553, 222] width 579 height 34
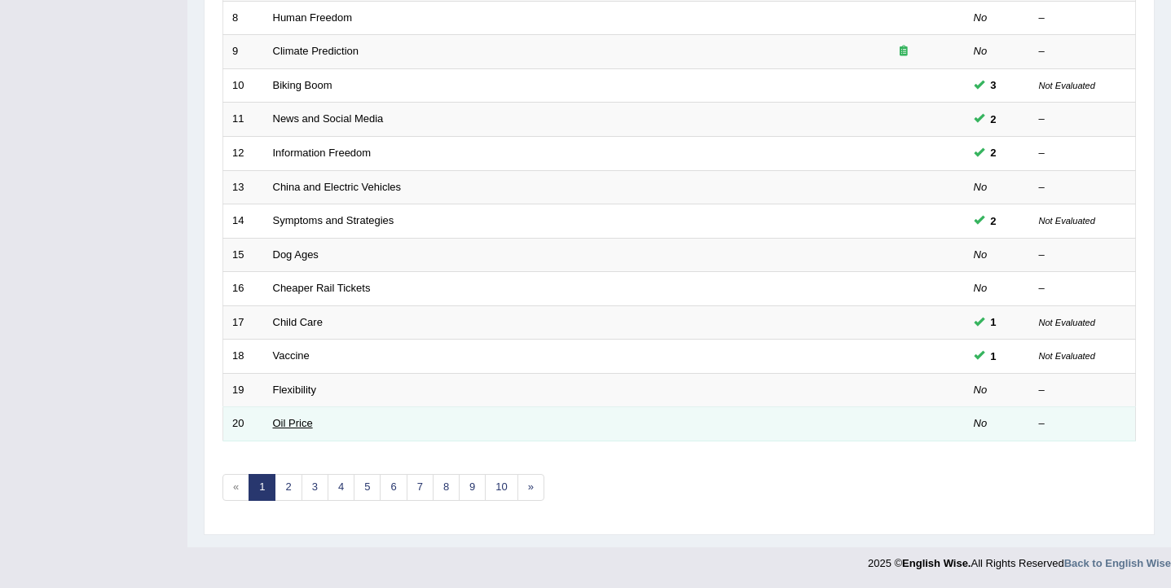
click at [297, 429] on link "Oil Price" at bounding box center [293, 423] width 40 height 12
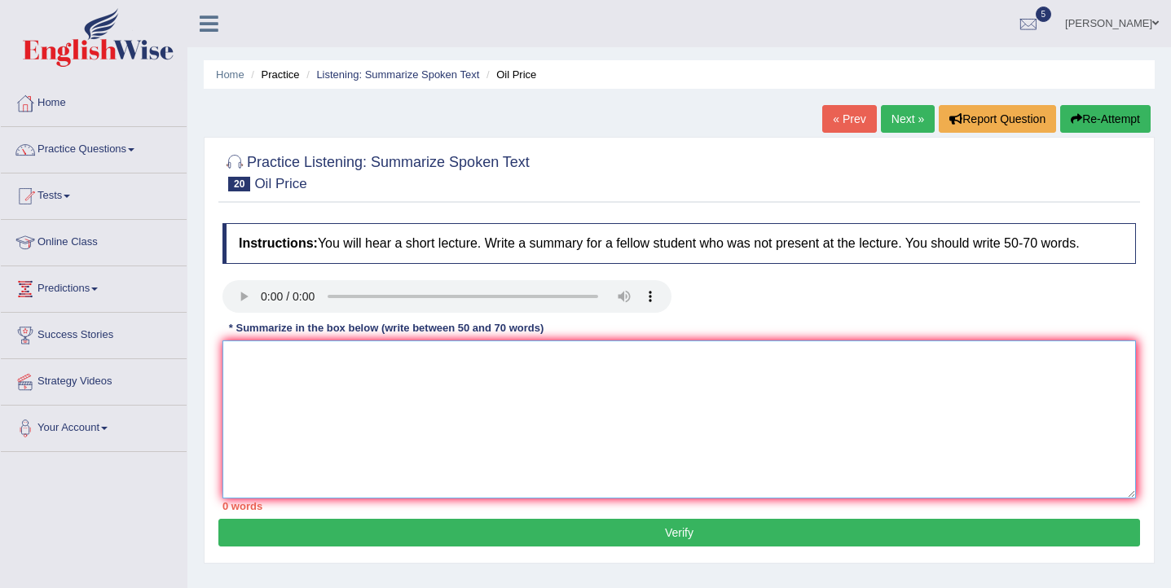
click at [483, 381] on textarea at bounding box center [679, 420] width 914 height 158
click at [483, 381] on textarea "To enrich screen reader interactions, please activate Accessibility in Grammarl…" at bounding box center [679, 420] width 914 height 158
